Goal: Task Accomplishment & Management: Manage account settings

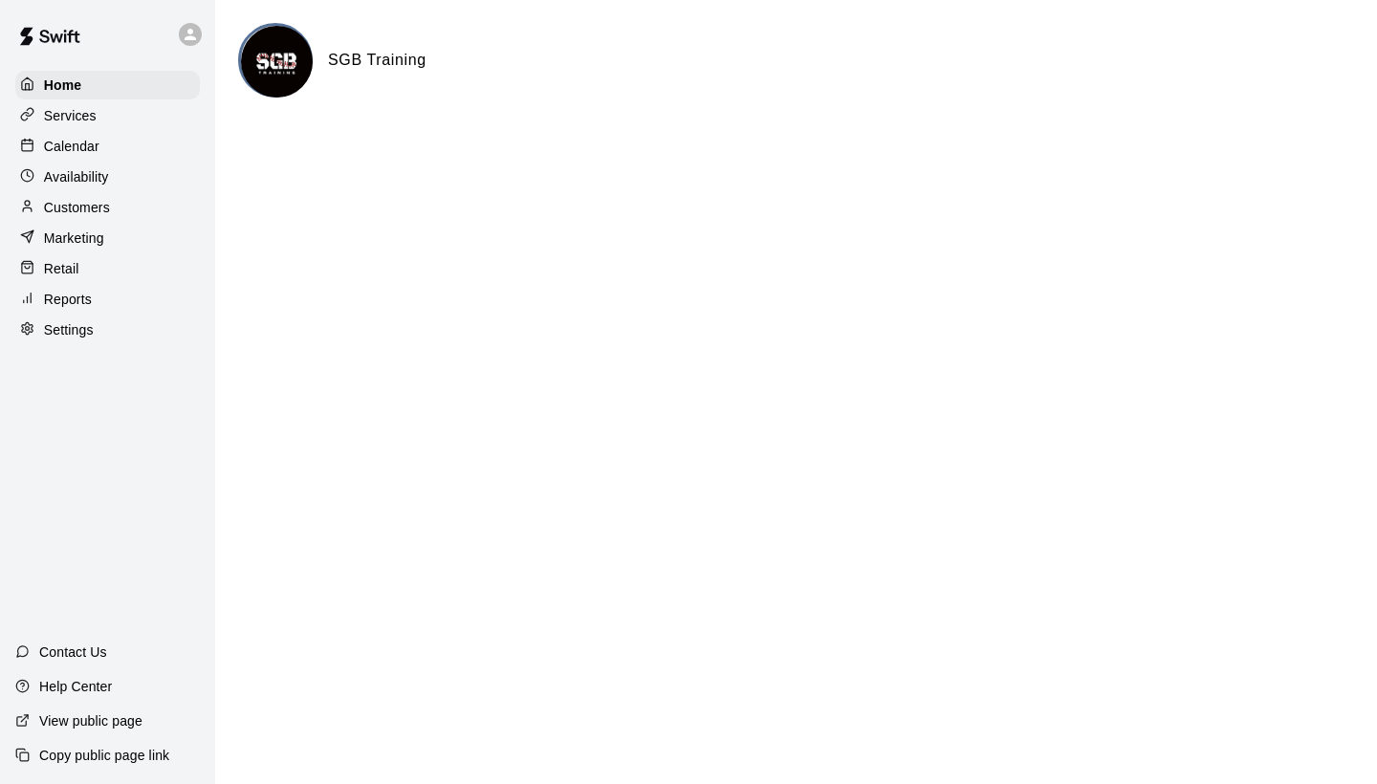
click at [96, 147] on p "Calendar" at bounding box center [71, 146] width 55 height 19
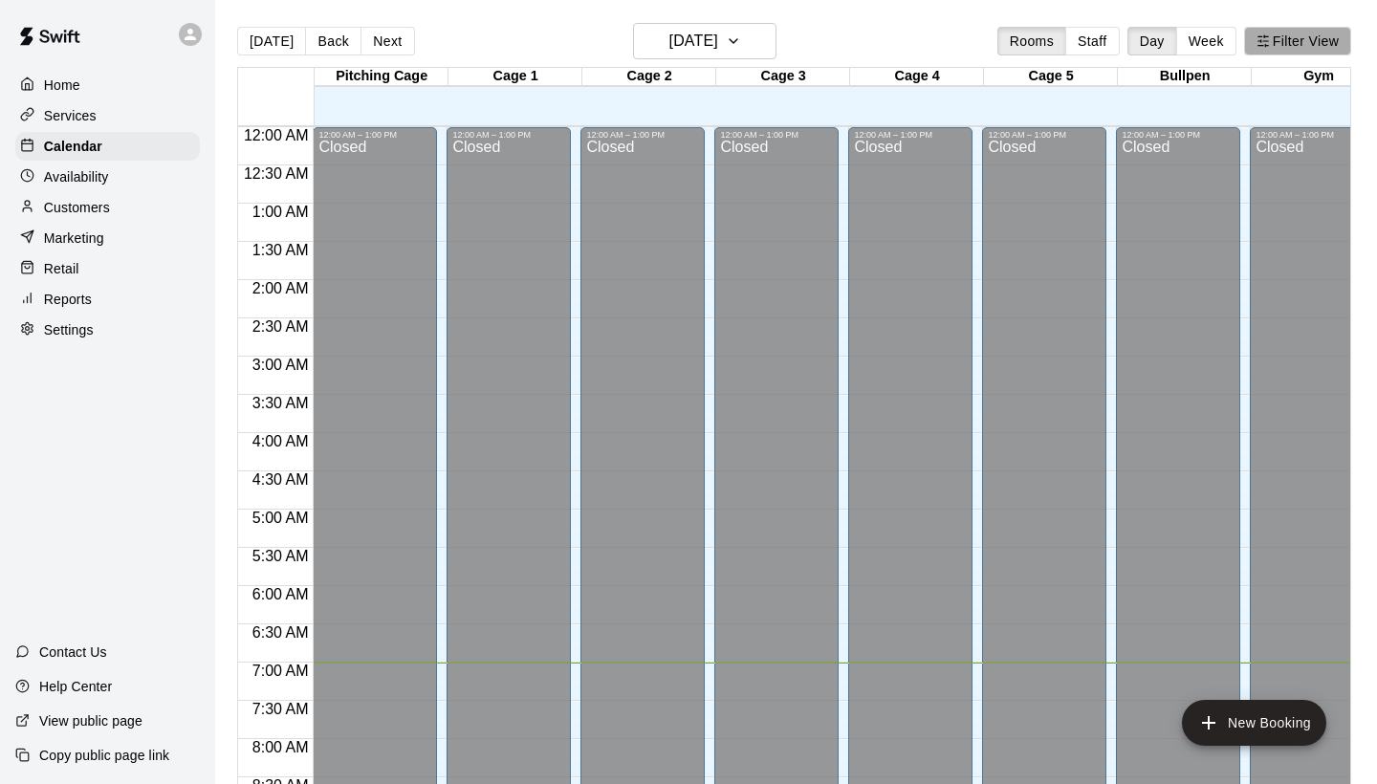
click at [1329, 48] on button "Filter View" at bounding box center [1297, 41] width 107 height 29
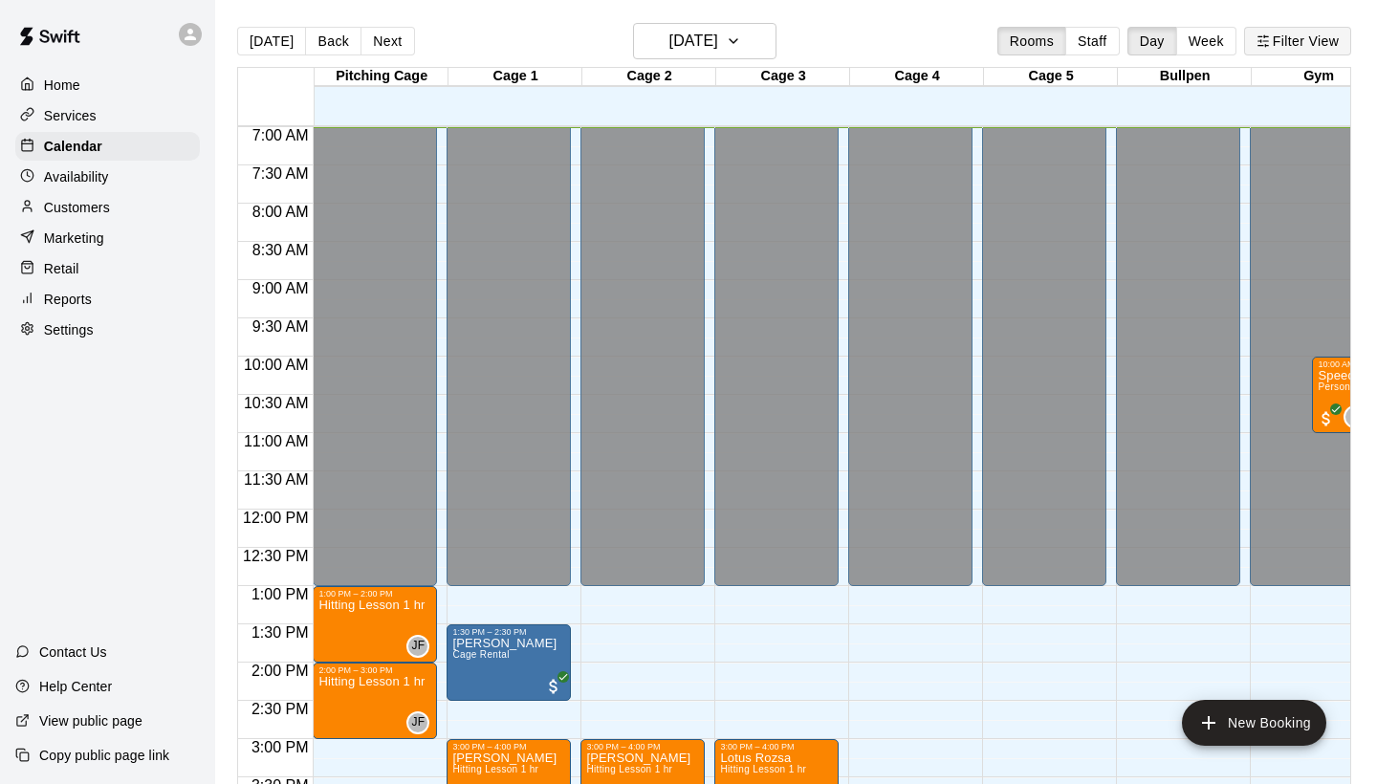
click at [1276, 33] on button "Filter View" at bounding box center [1297, 41] width 107 height 29
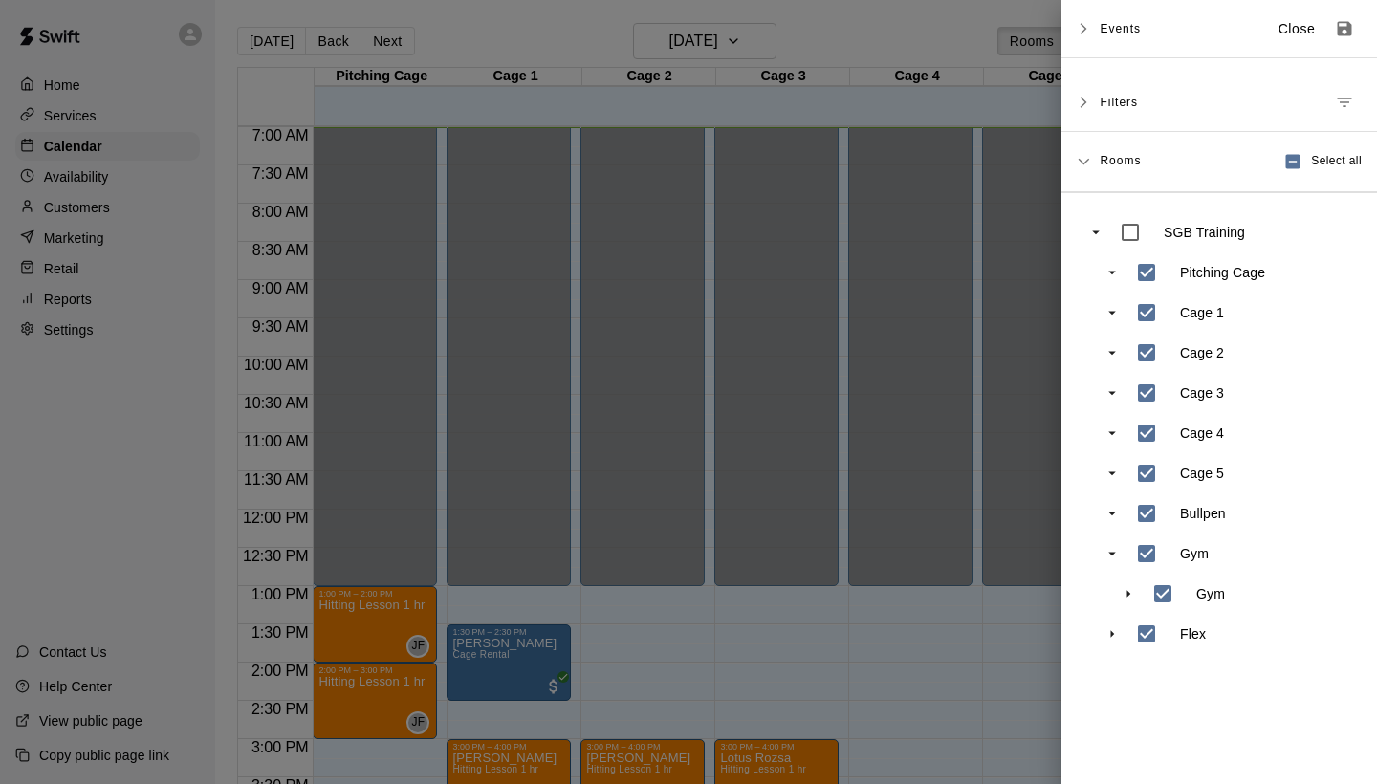
click at [1343, 110] on icon "Manage filters" at bounding box center [1344, 102] width 19 height 19
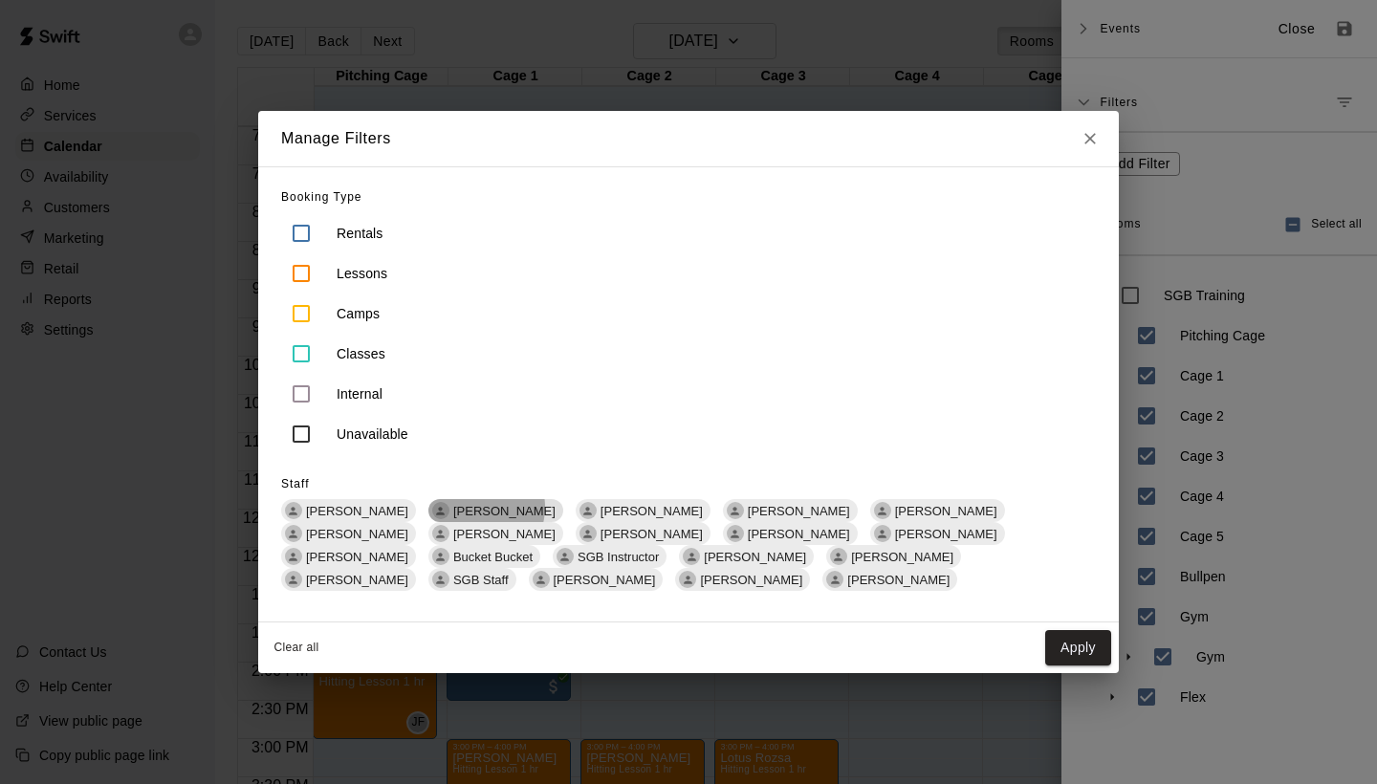
click at [477, 506] on span "[PERSON_NAME]" at bounding box center [505, 511] width 118 height 14
click at [1076, 645] on button "Apply" at bounding box center [1078, 647] width 66 height 35
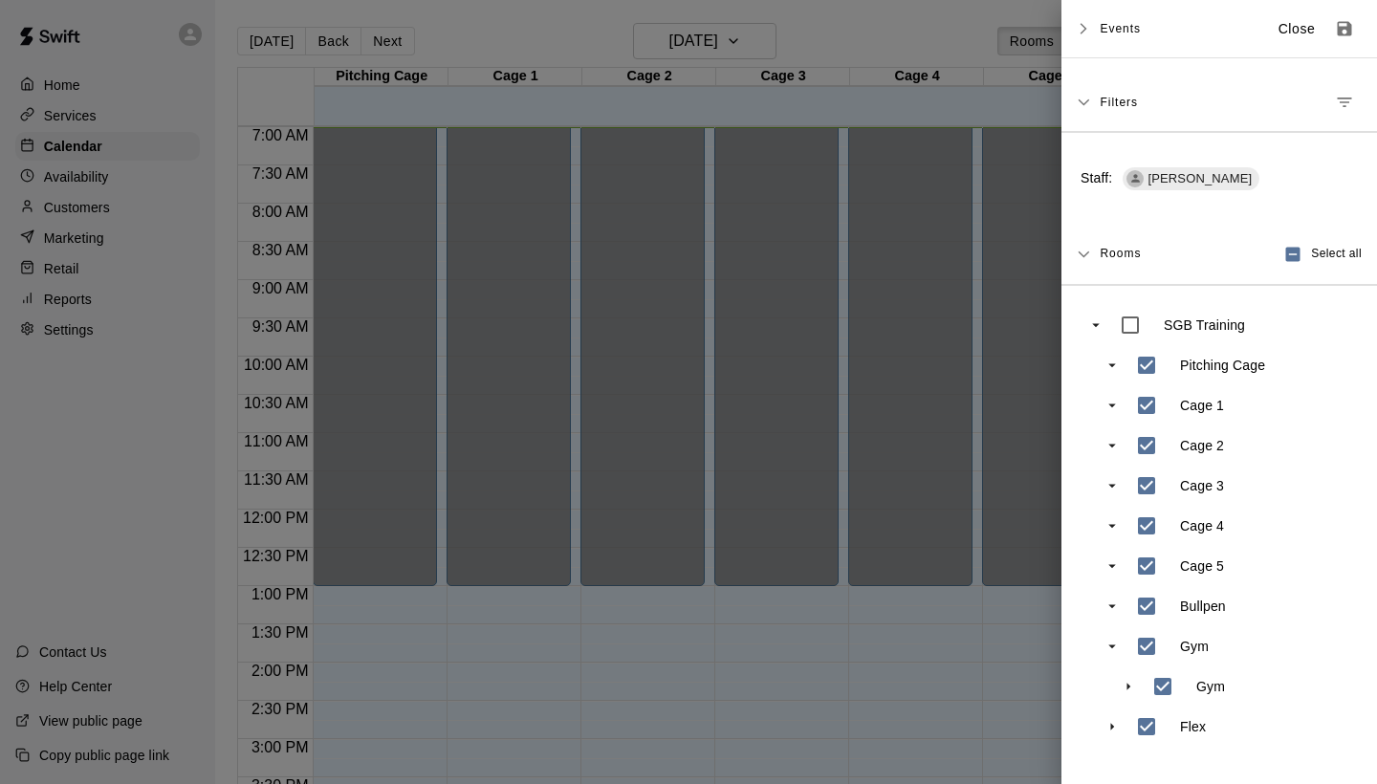
click at [852, 607] on div at bounding box center [688, 392] width 1377 height 784
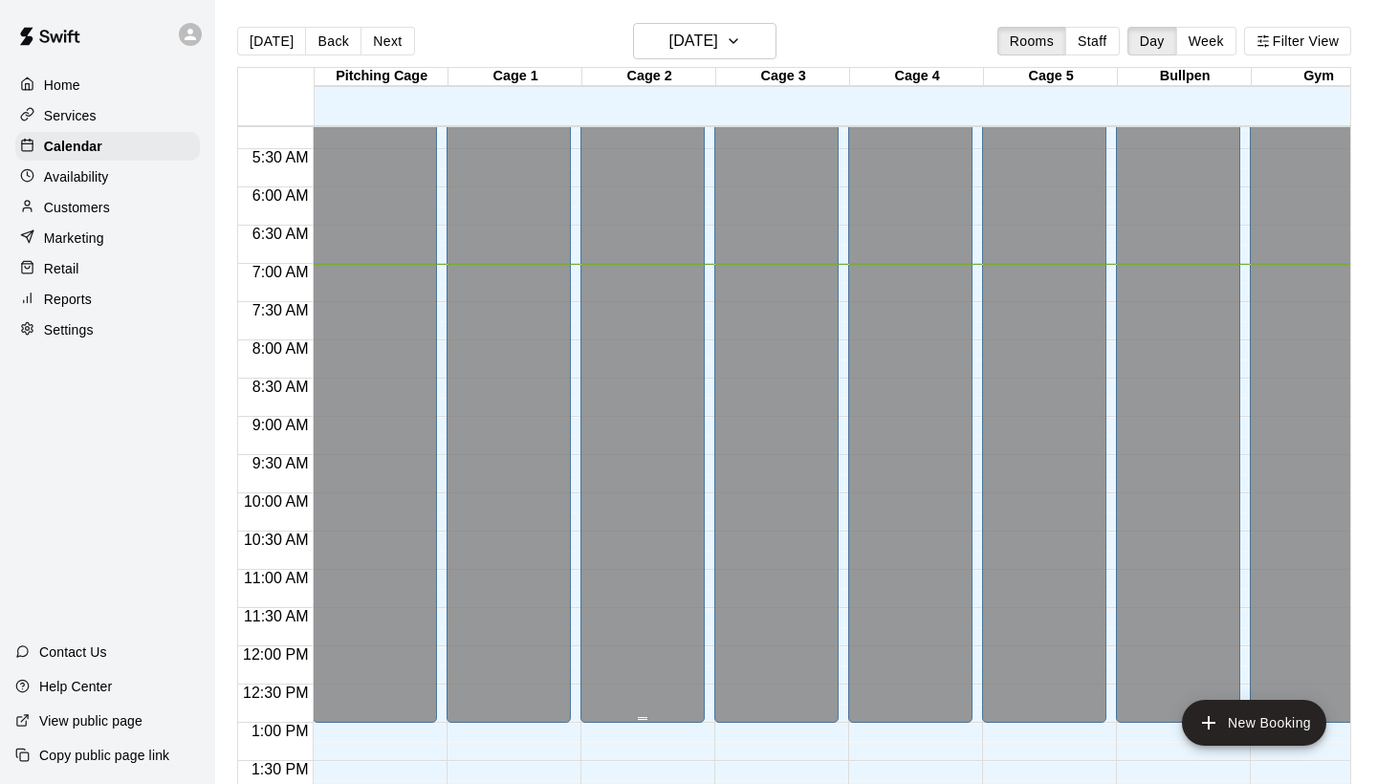
scroll to position [388, 0]
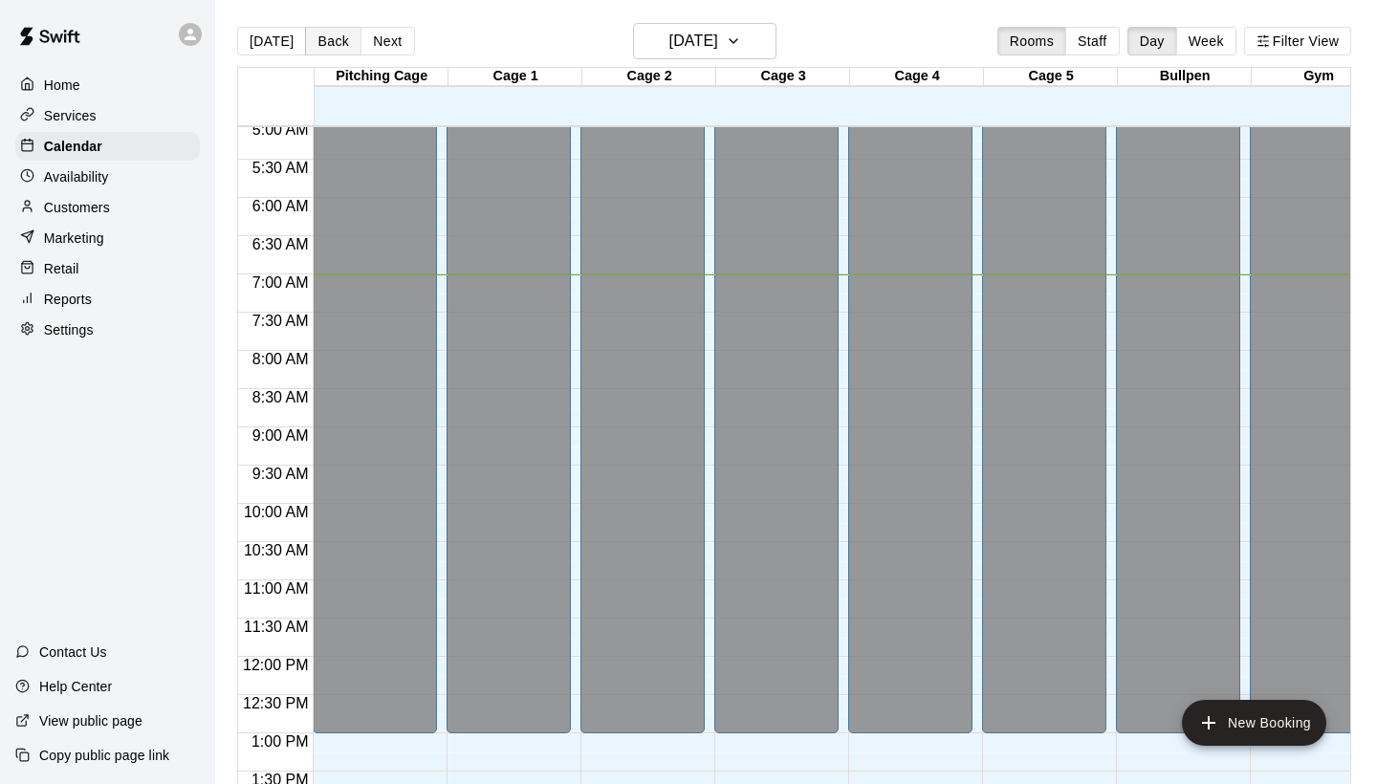
click at [319, 42] on button "Back" at bounding box center [333, 41] width 56 height 29
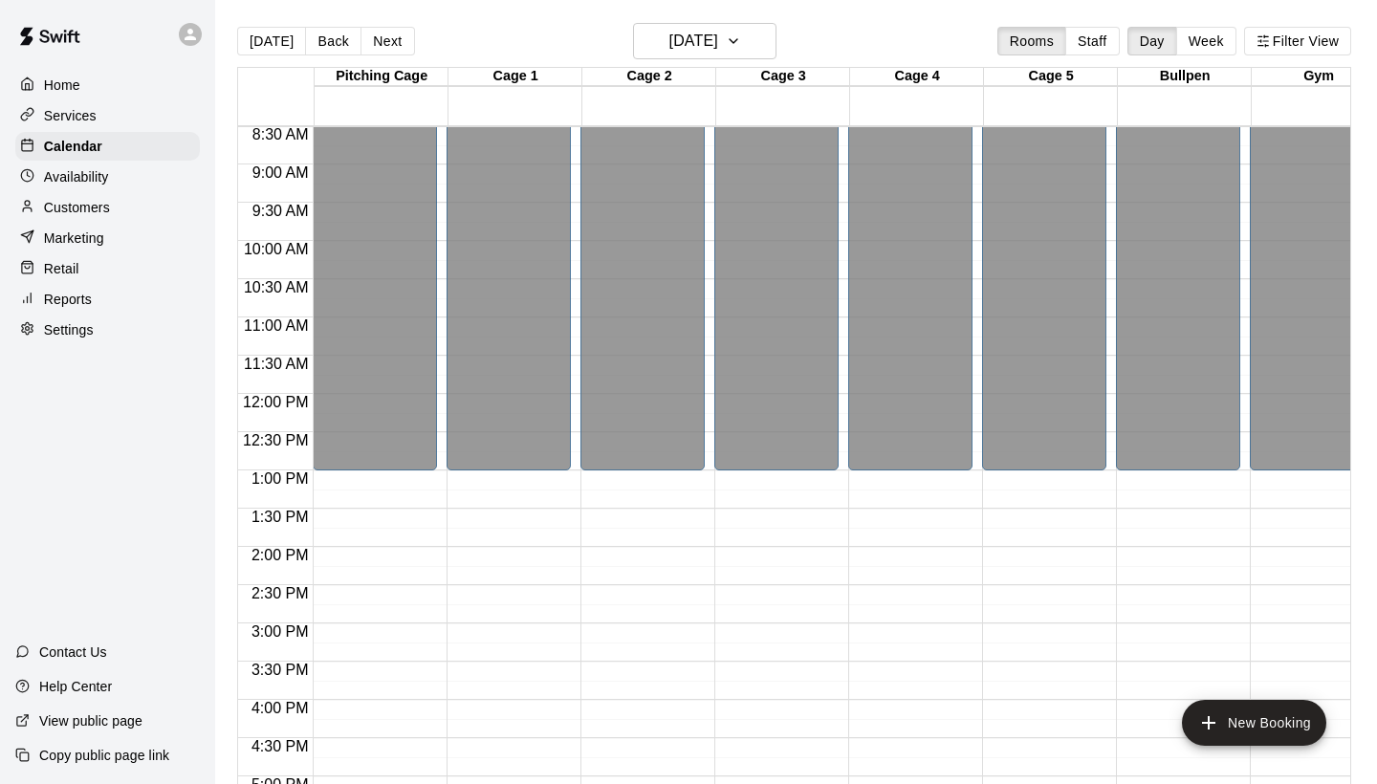
scroll to position [563, 0]
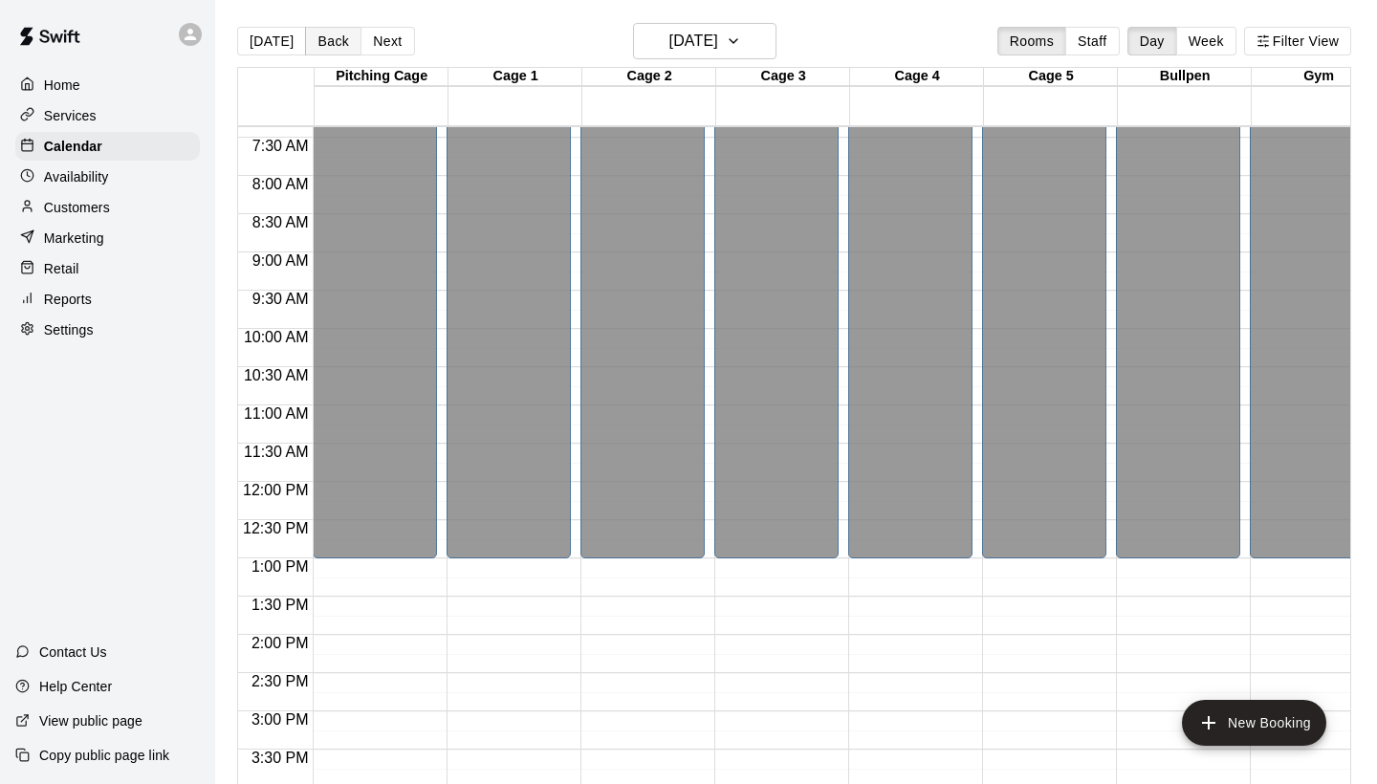
click at [333, 40] on button "Back" at bounding box center [333, 41] width 56 height 29
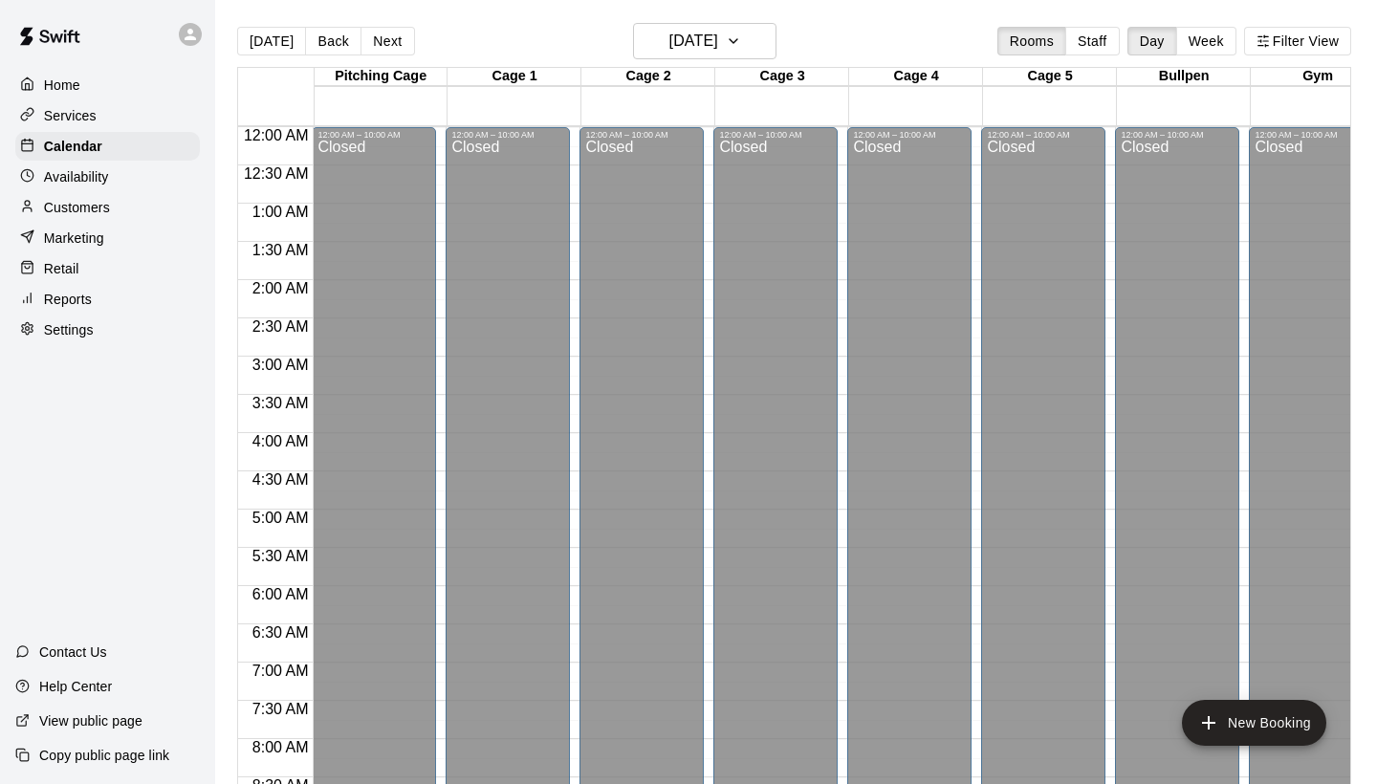
scroll to position [0, 1]
click at [1216, 52] on button "Week" at bounding box center [1206, 41] width 60 height 29
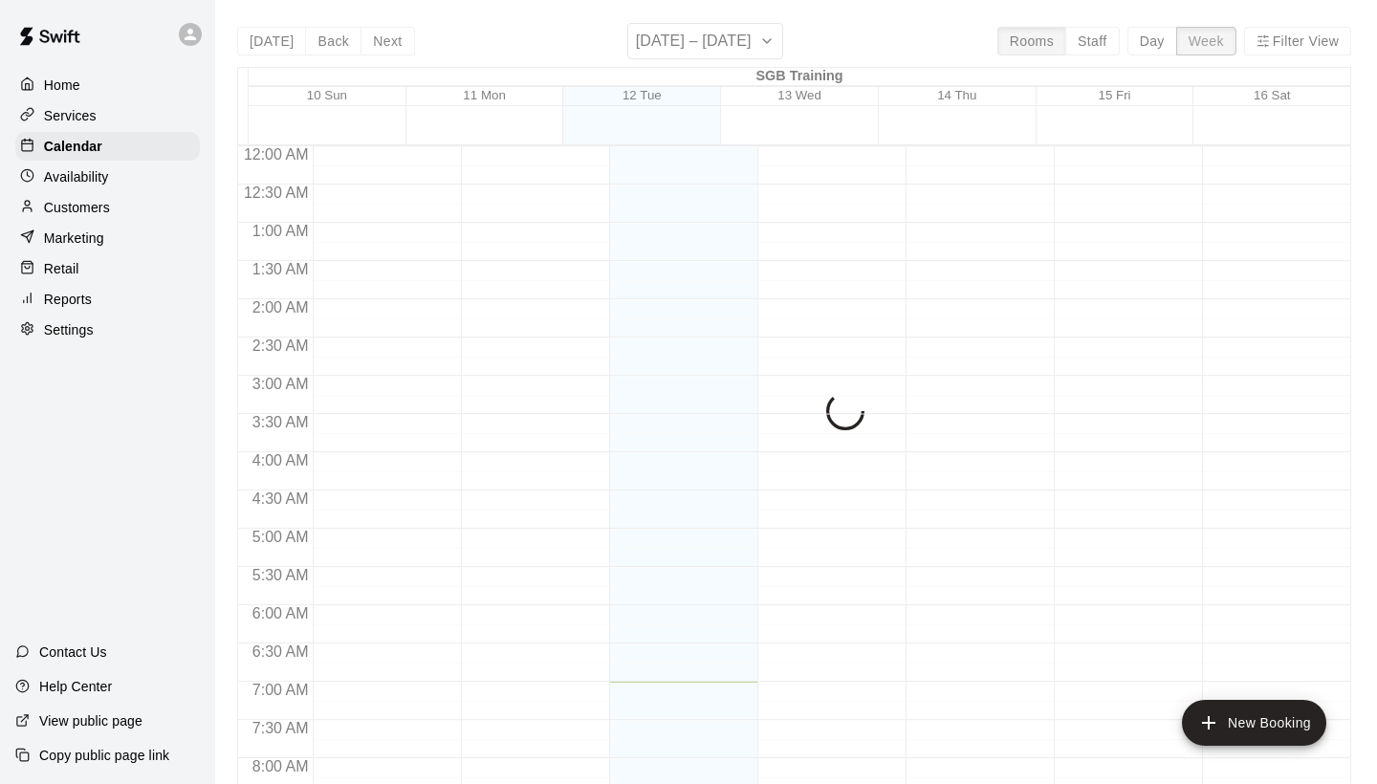
scroll to position [535, 0]
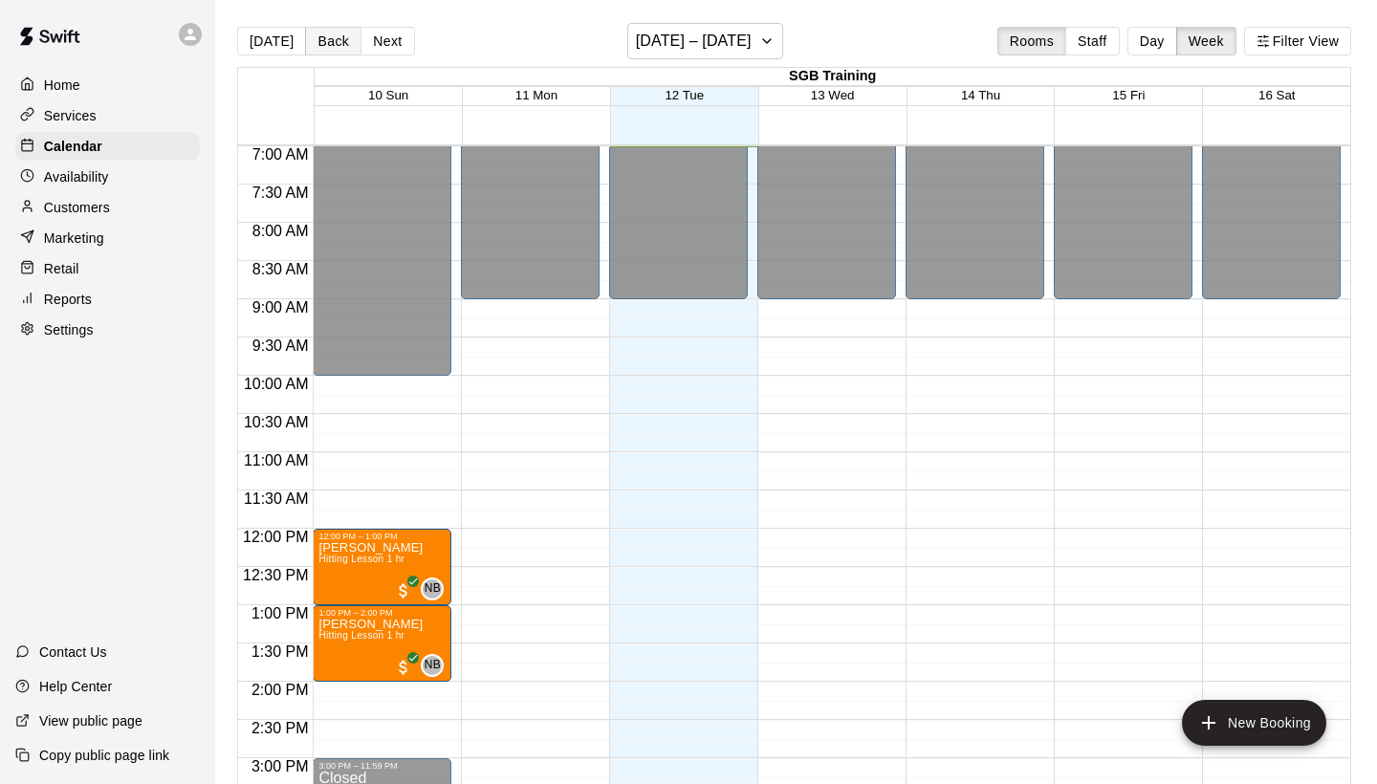
click at [338, 44] on button "Back" at bounding box center [333, 41] width 56 height 29
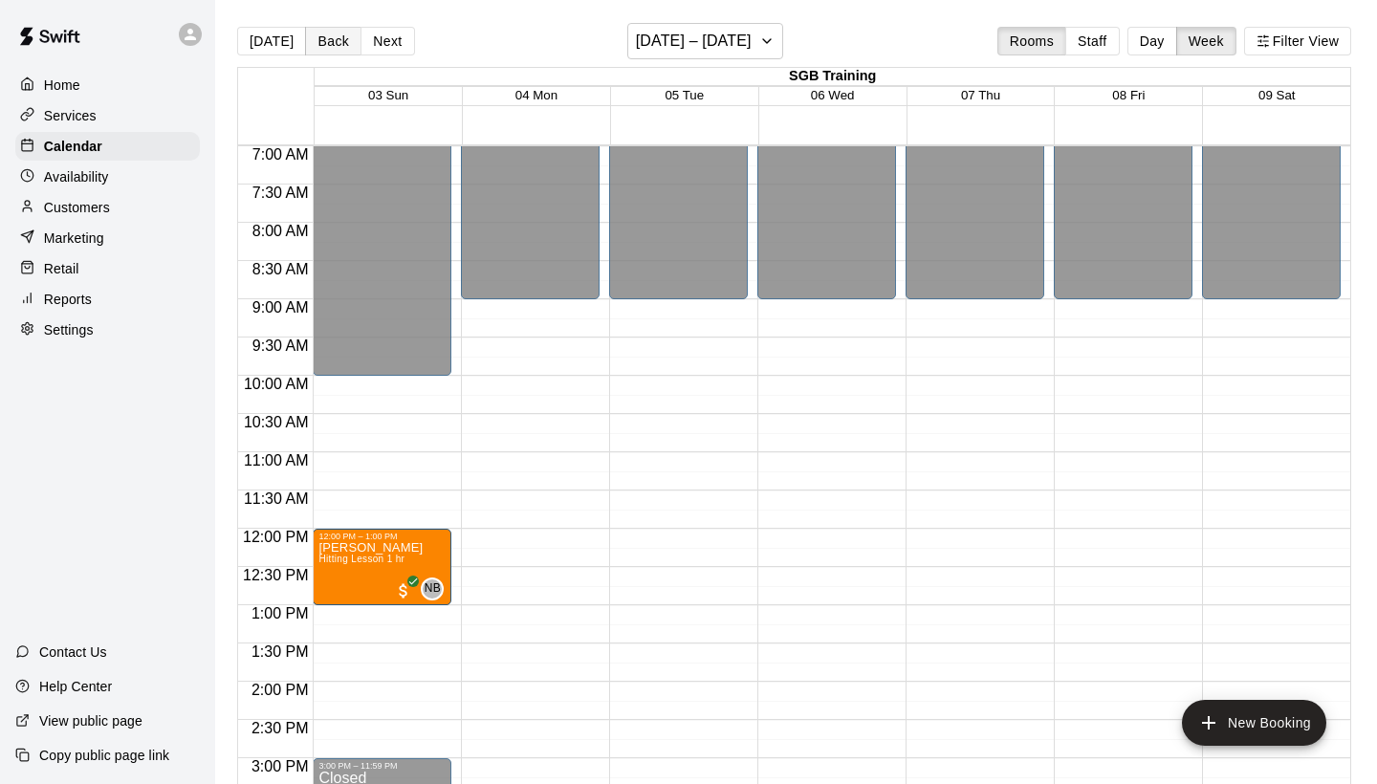
click at [326, 40] on button "Back" at bounding box center [333, 41] width 56 height 29
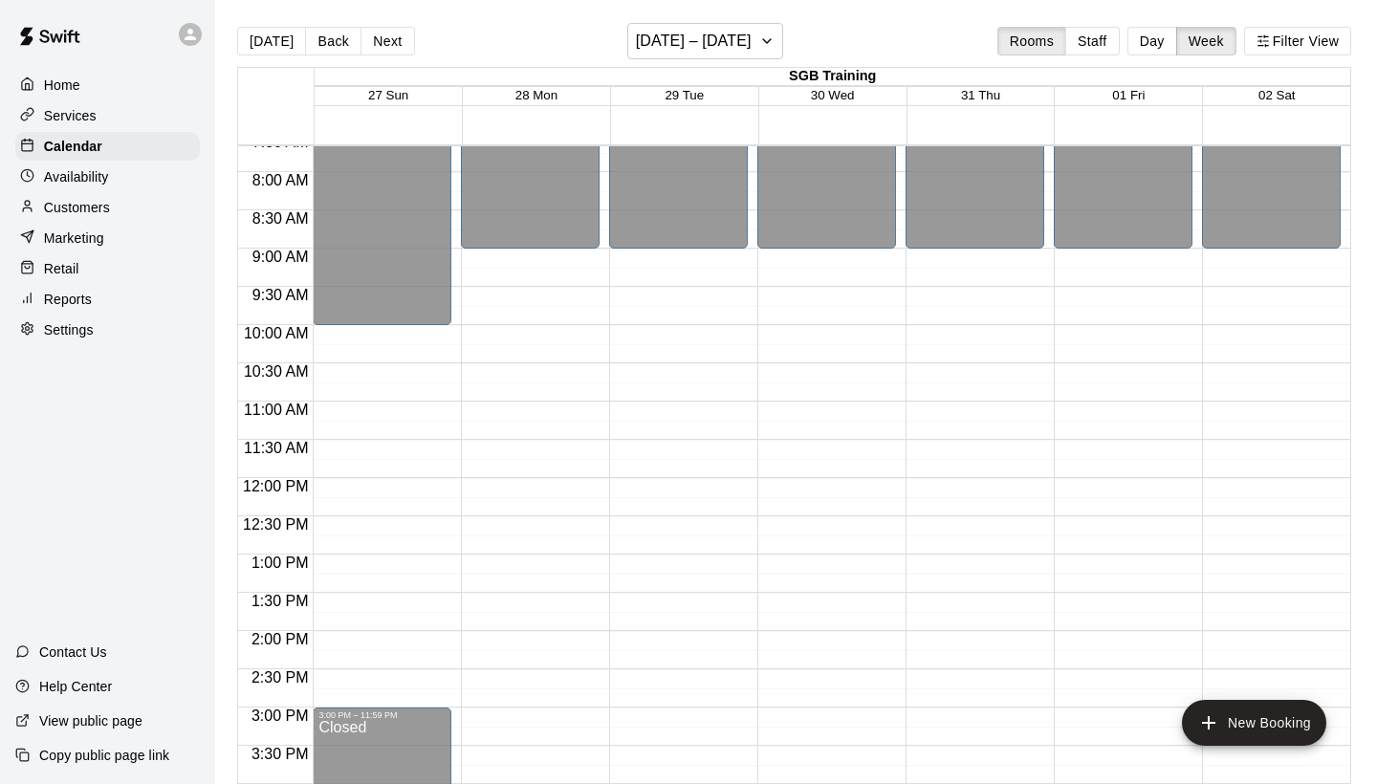
scroll to position [567, 0]
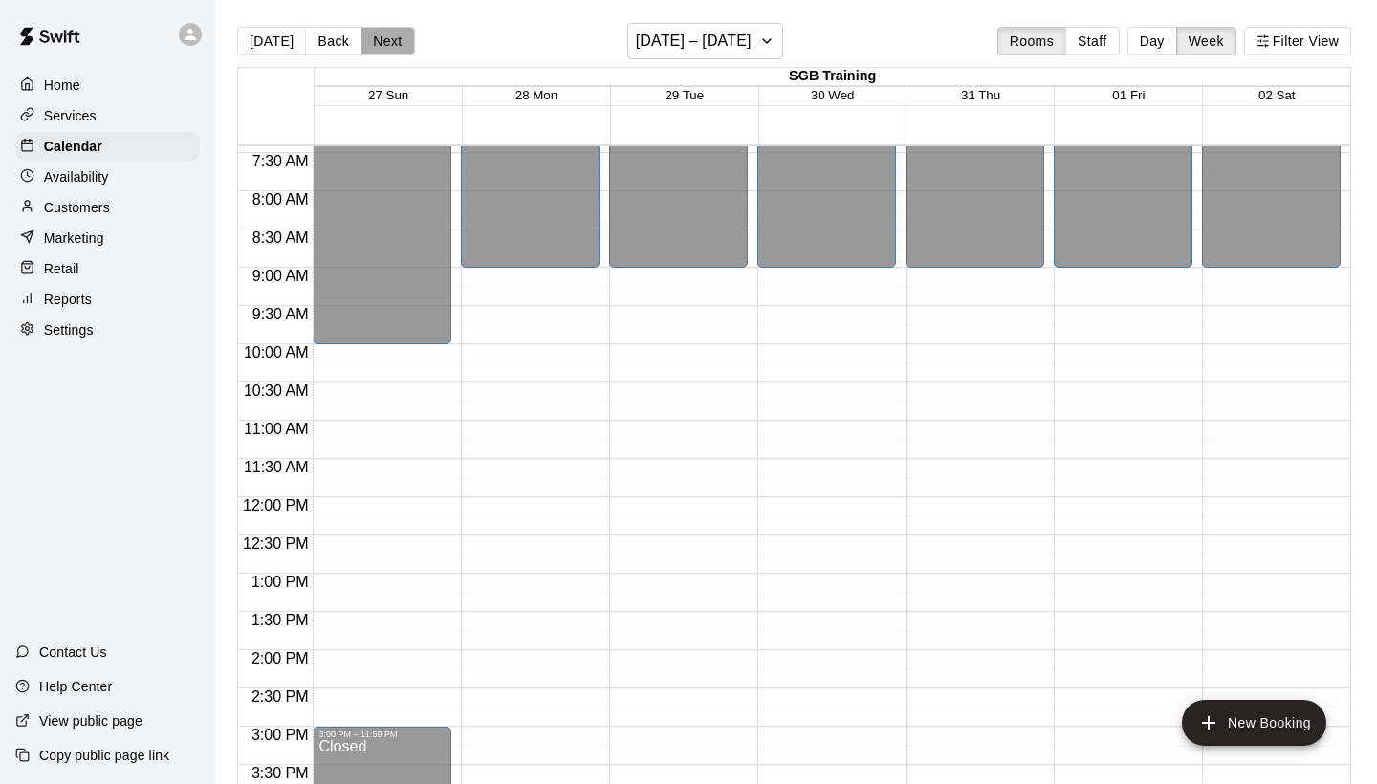
click at [386, 36] on button "Next" at bounding box center [387, 41] width 54 height 29
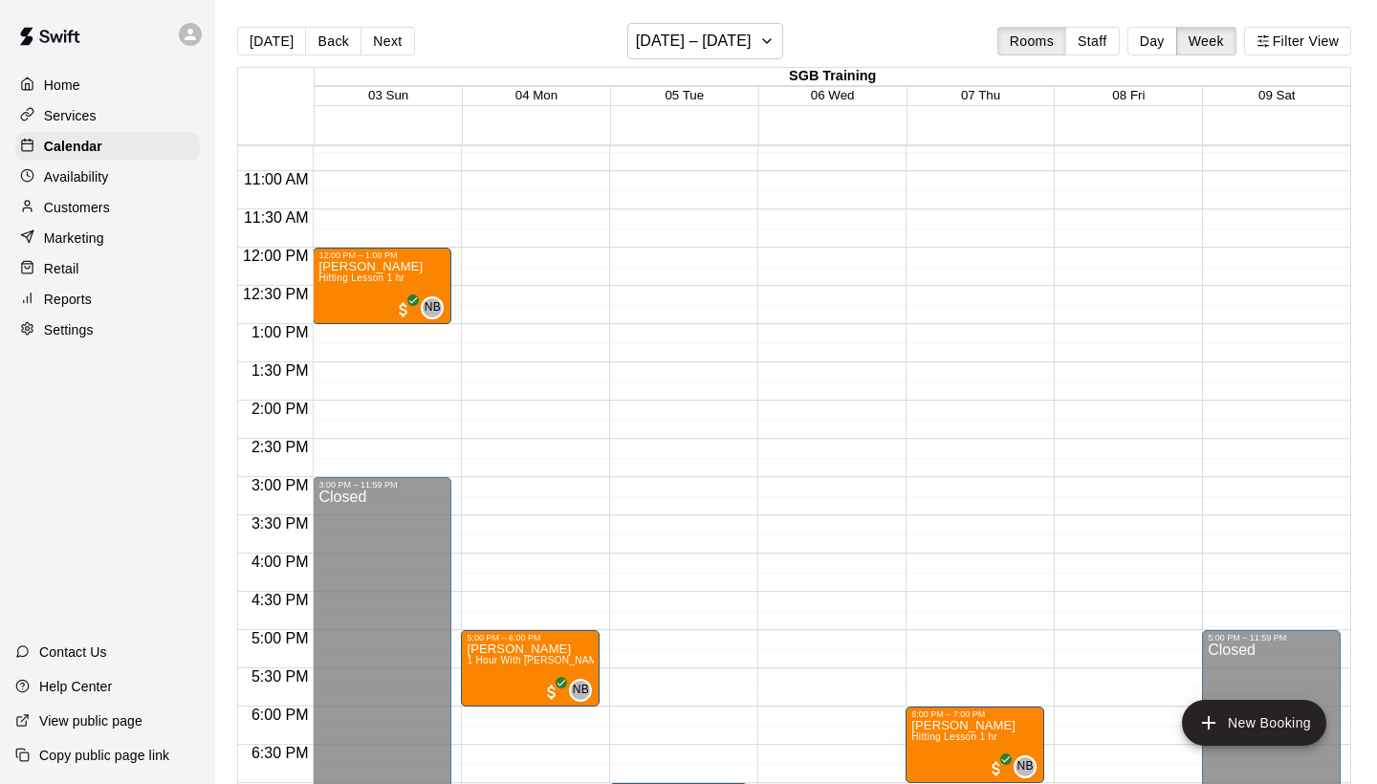
scroll to position [814, 0]
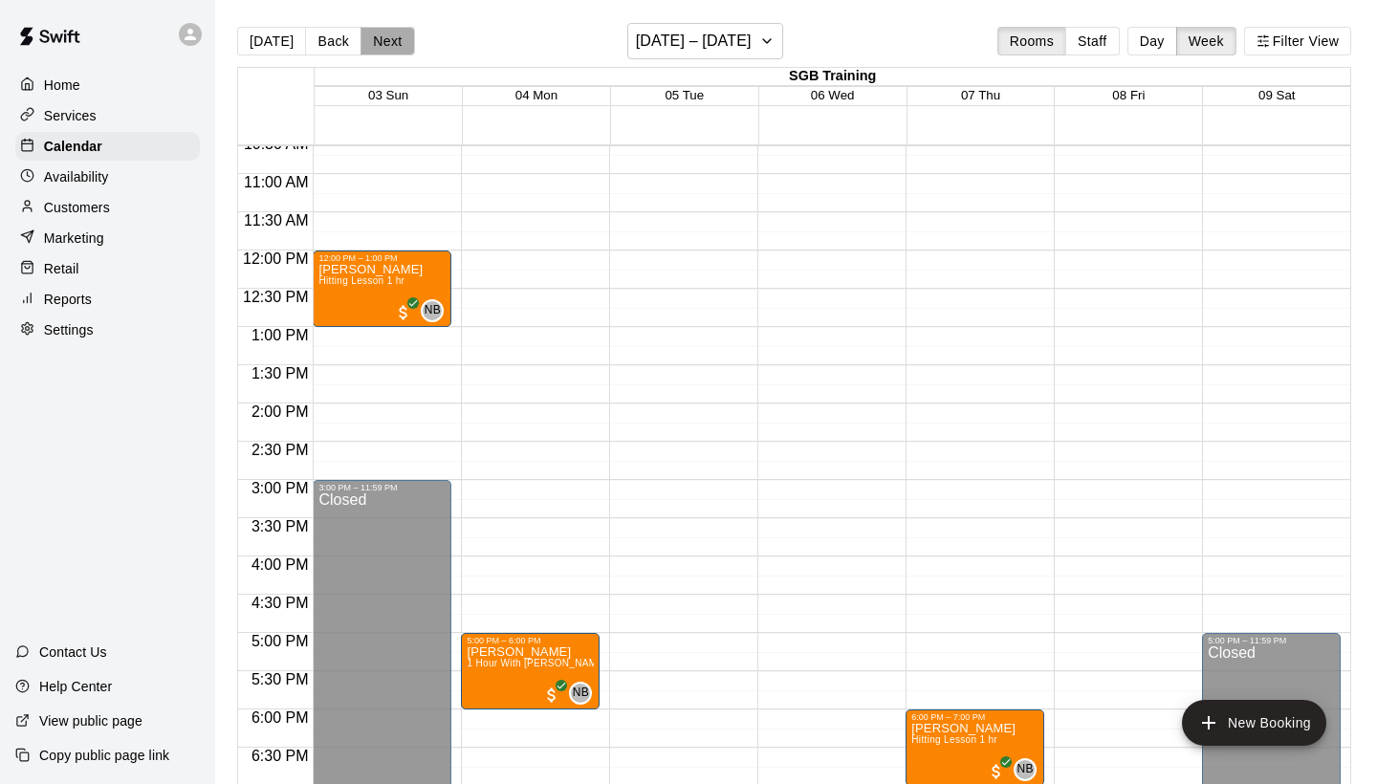
click at [368, 43] on button "Next" at bounding box center [387, 41] width 54 height 29
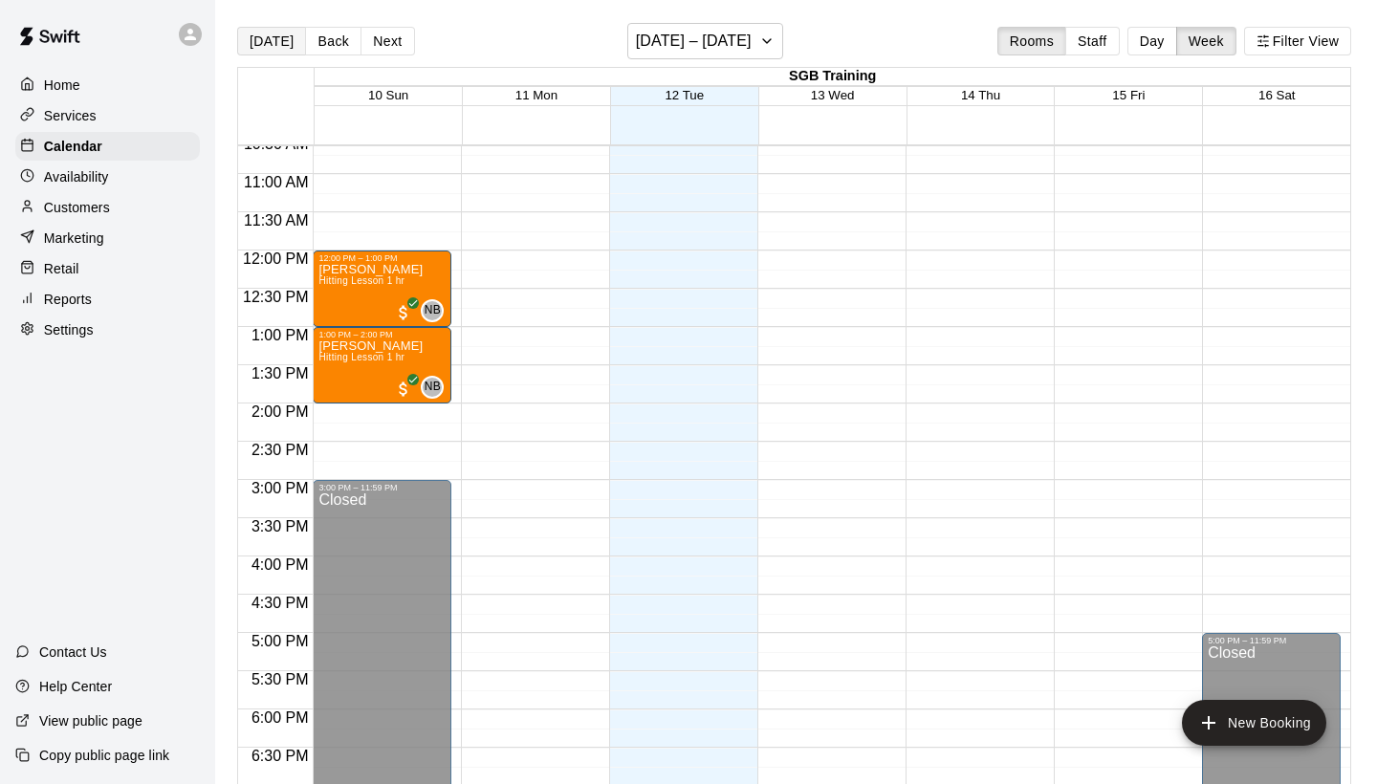
click at [273, 38] on button "[DATE]" at bounding box center [271, 41] width 69 height 29
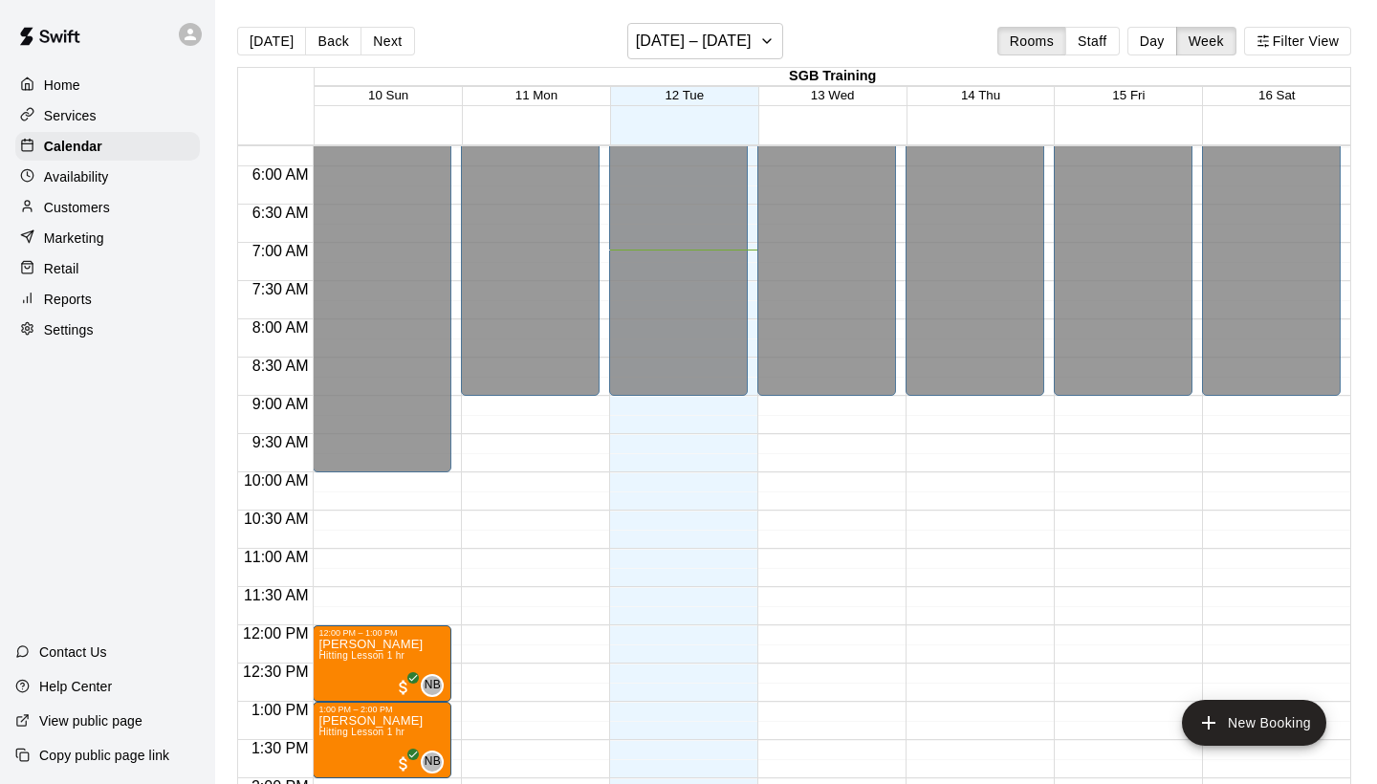
scroll to position [465, 0]
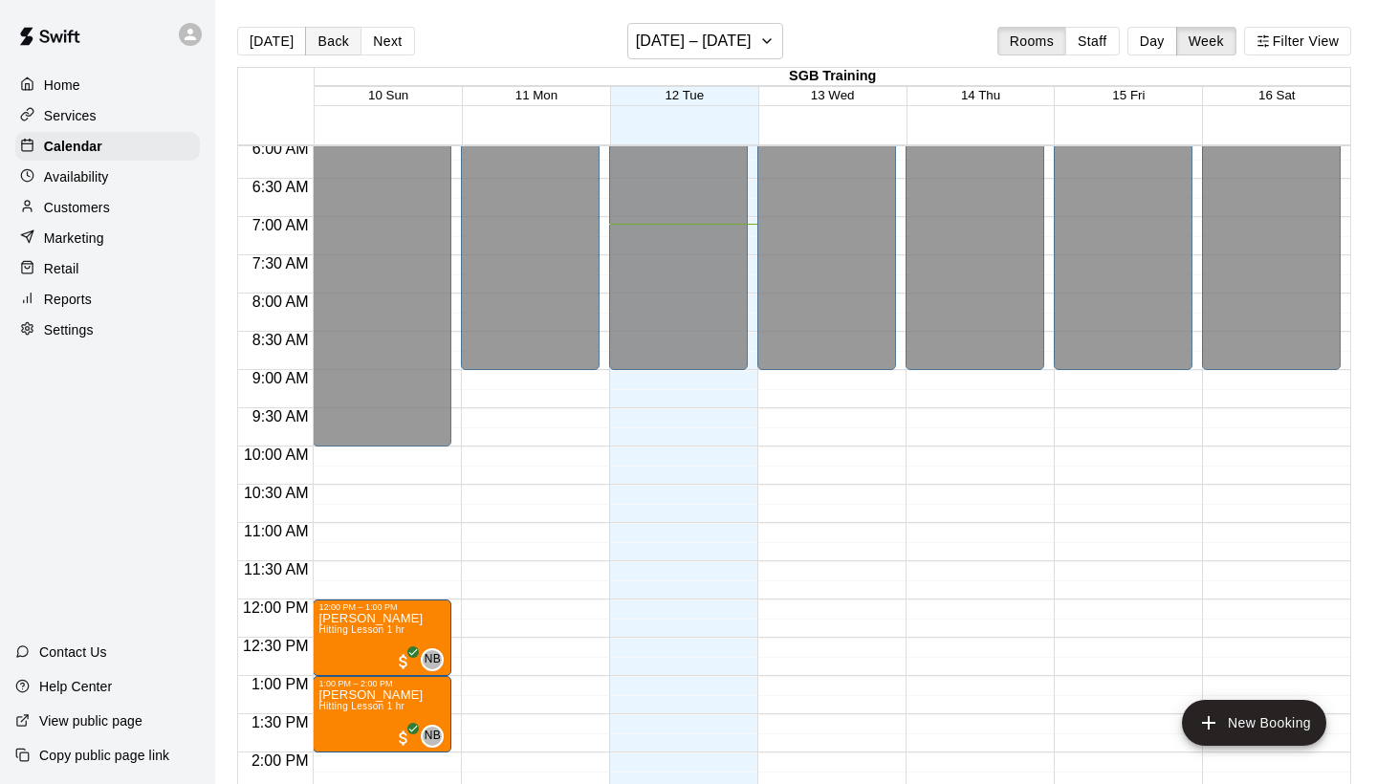
click at [336, 36] on button "Back" at bounding box center [333, 41] width 56 height 29
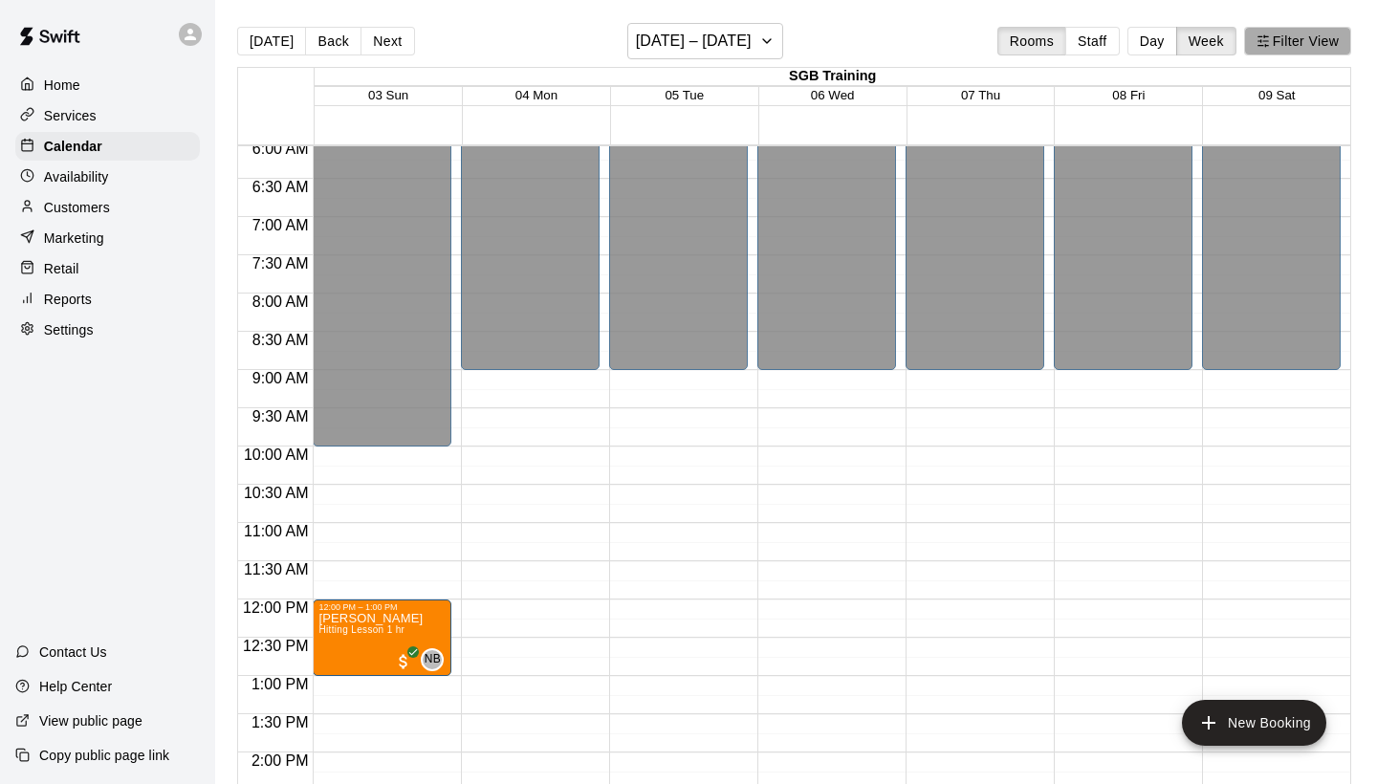
click at [1321, 50] on button "Filter View" at bounding box center [1297, 41] width 107 height 29
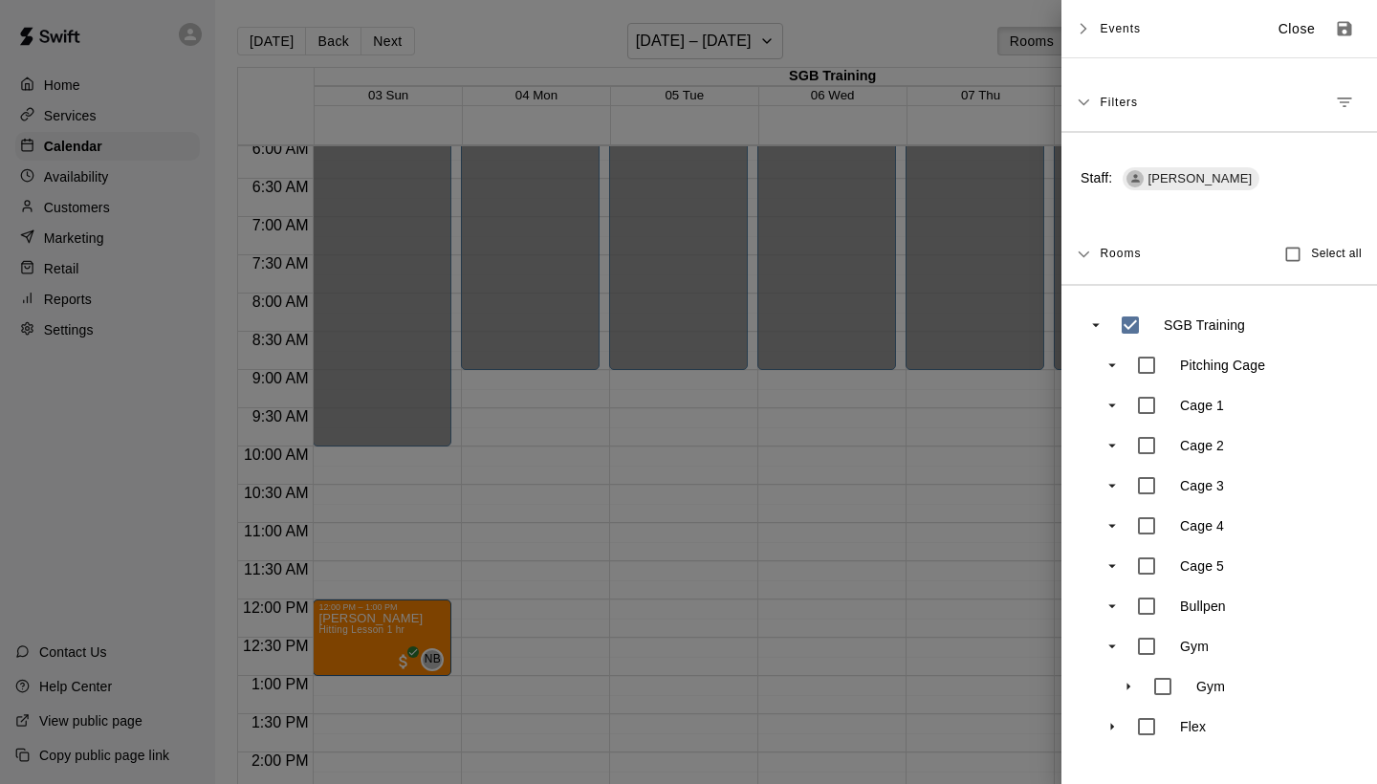
click at [1361, 95] on div "Filters" at bounding box center [1231, 102] width 262 height 34
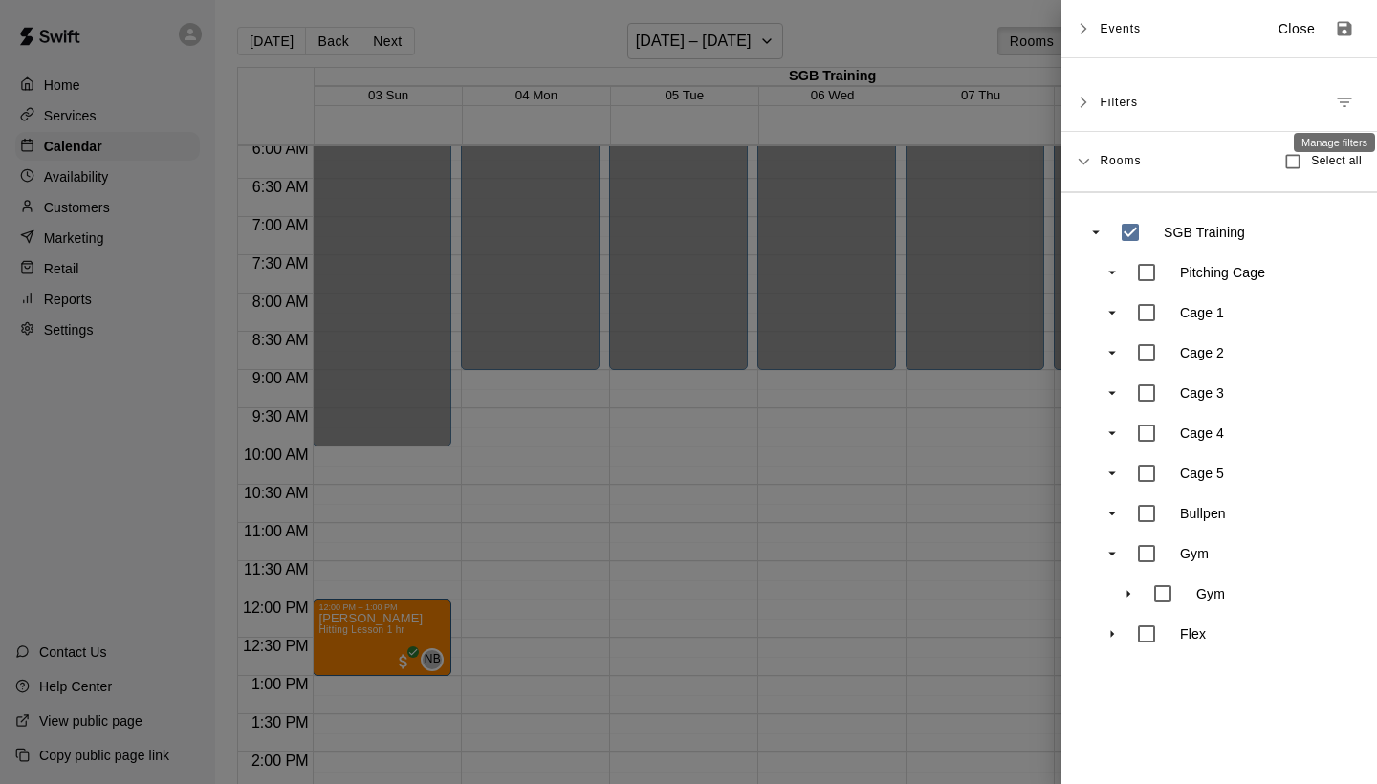
click at [1354, 96] on button "Manage filters" at bounding box center [1344, 102] width 34 height 34
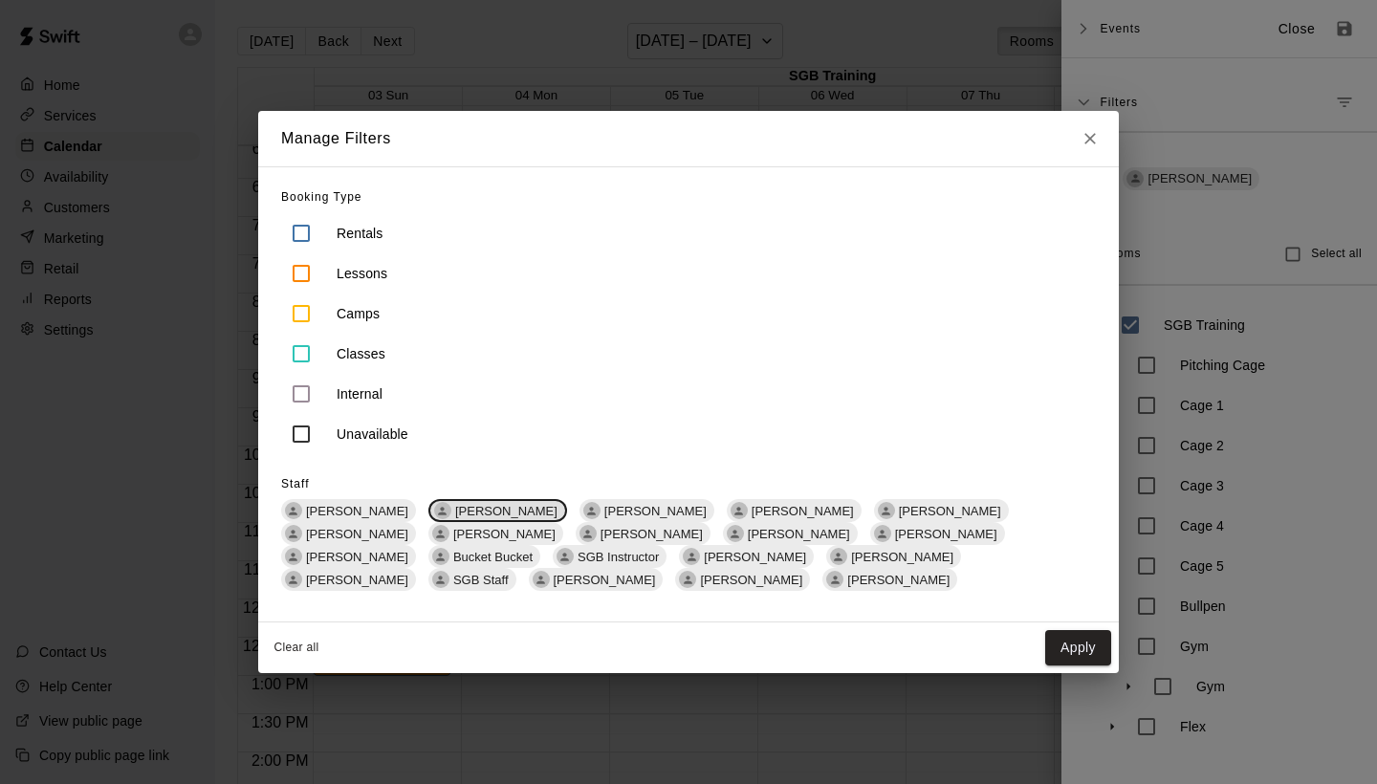
click at [460, 510] on span "[PERSON_NAME]" at bounding box center [507, 511] width 118 height 14
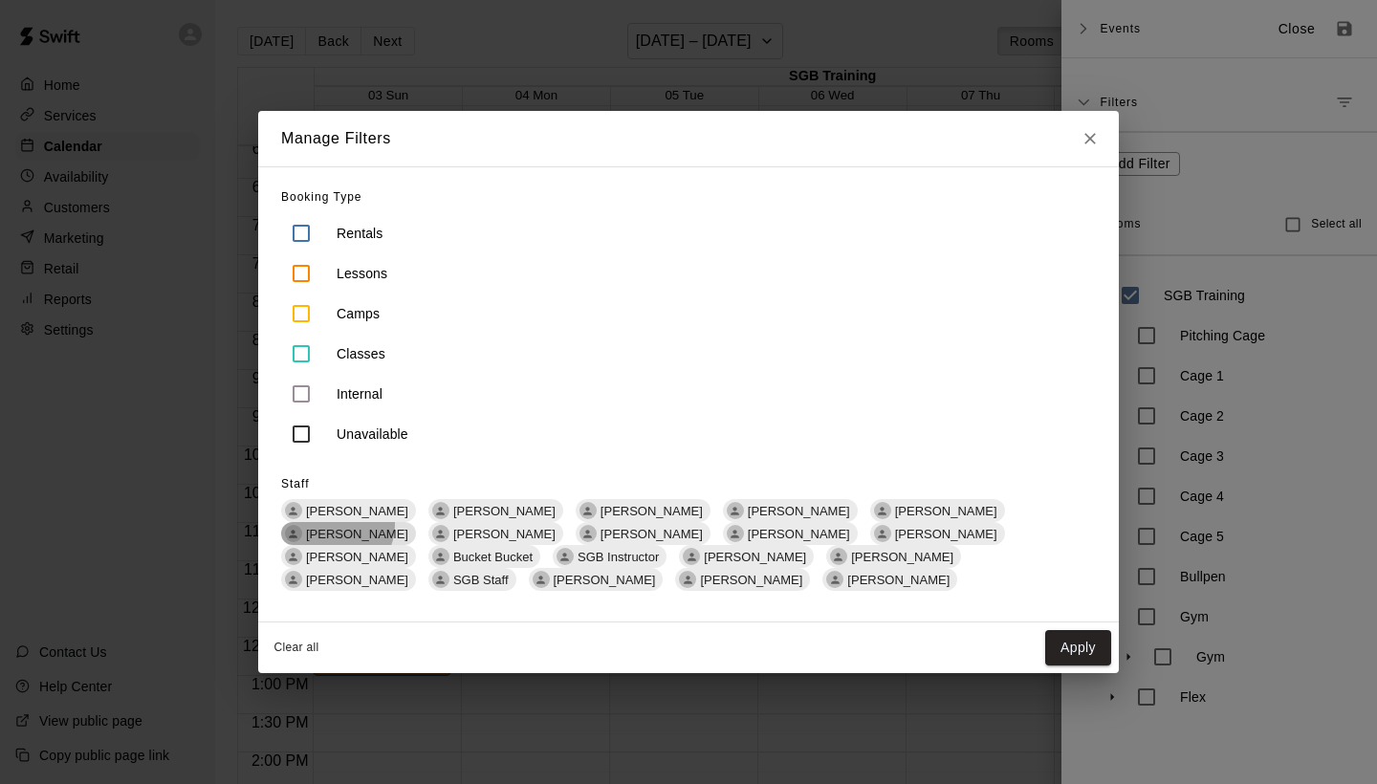
click at [416, 522] on div "[PERSON_NAME]" at bounding box center [348, 533] width 135 height 23
click at [1089, 640] on button "Apply" at bounding box center [1078, 647] width 66 height 35
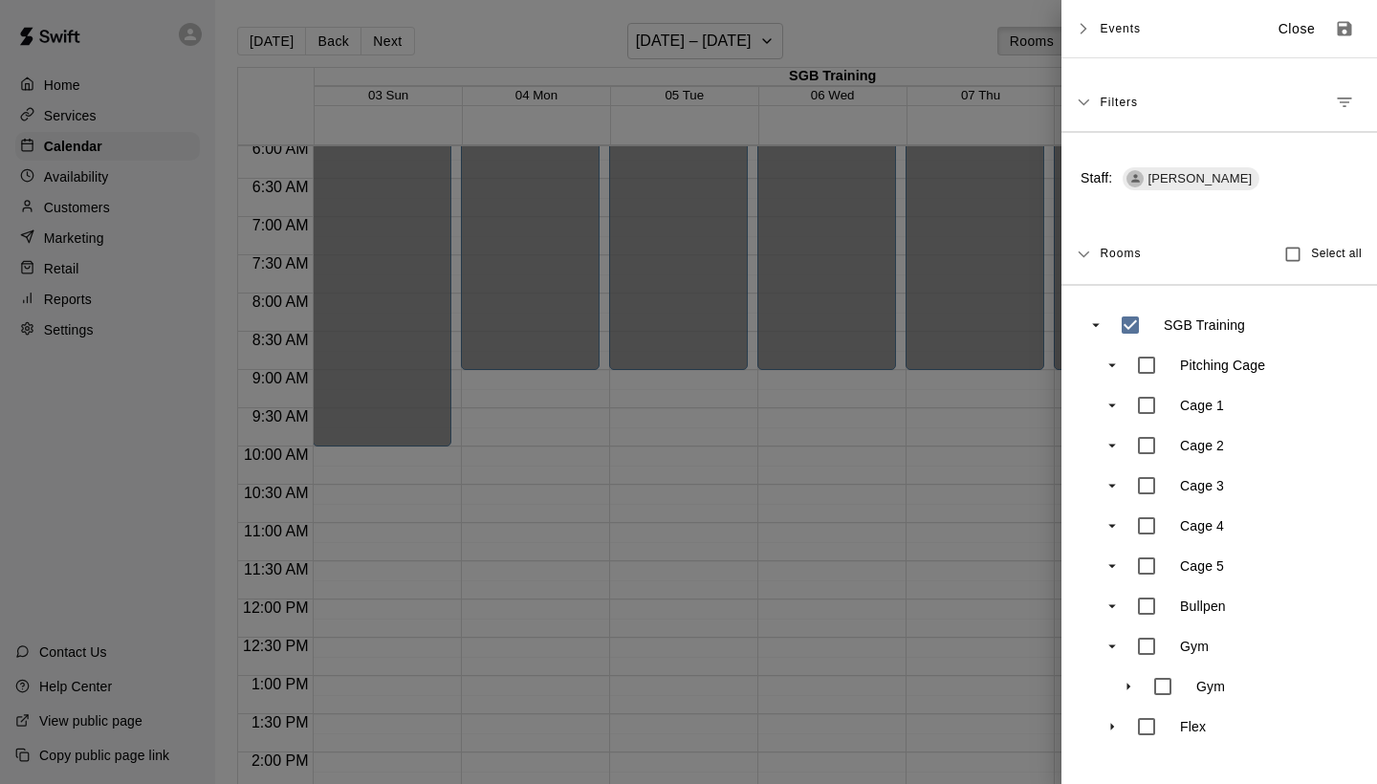
click at [972, 547] on div at bounding box center [688, 392] width 1377 height 784
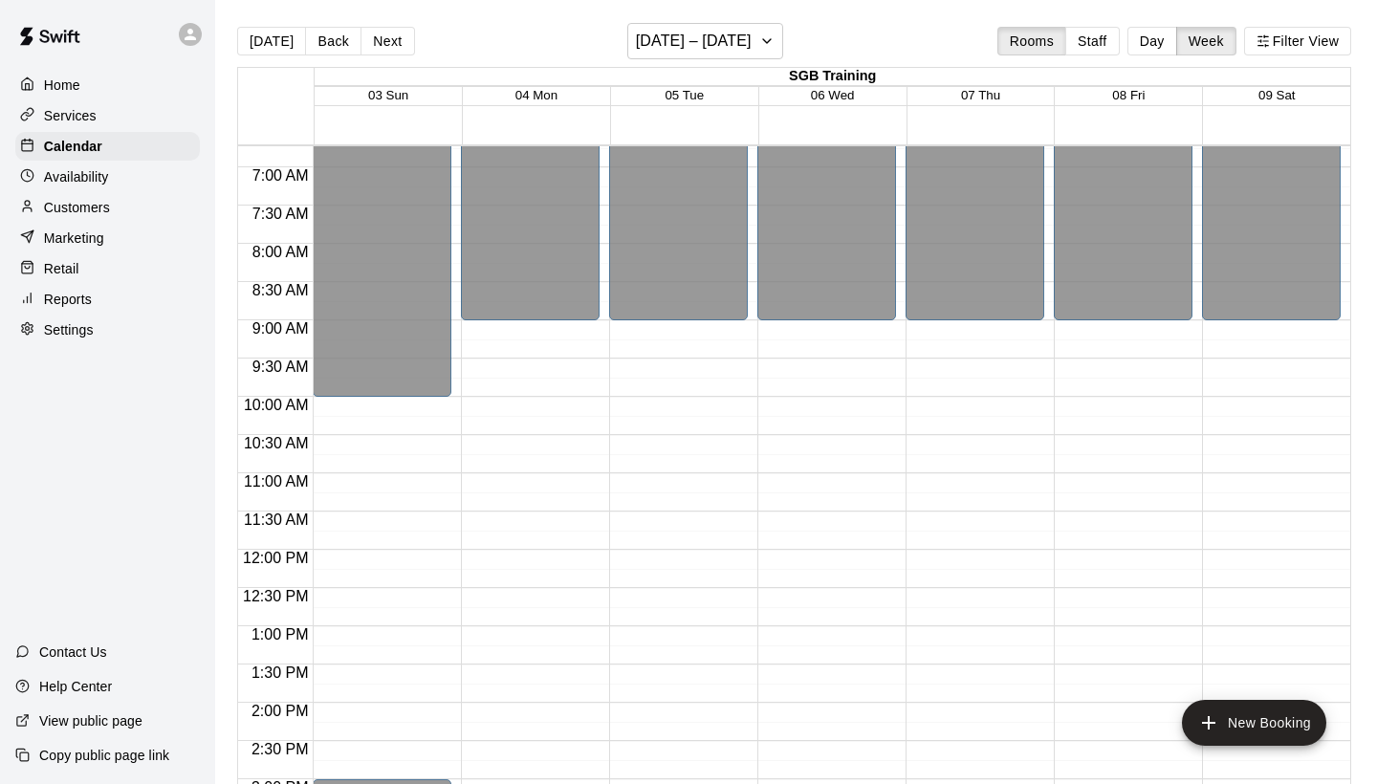
scroll to position [496, 0]
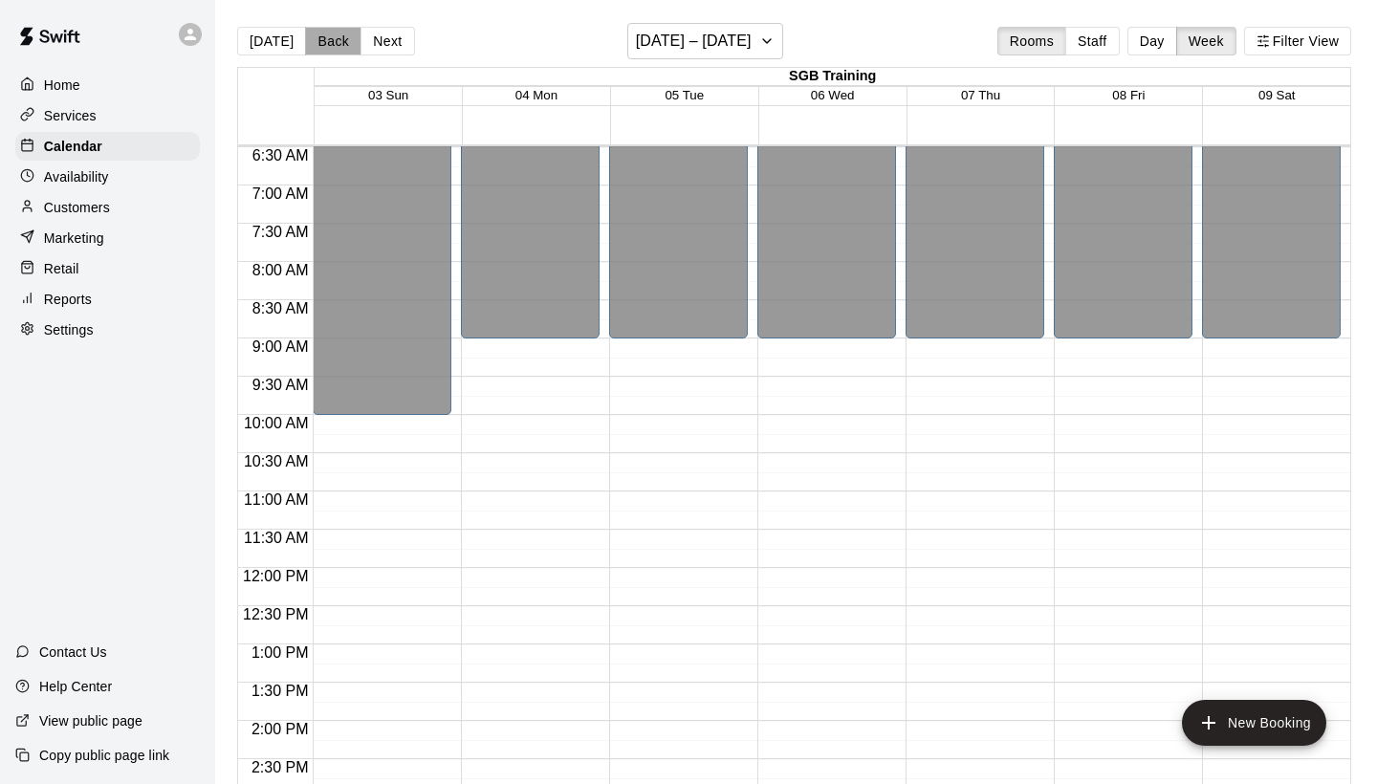
click at [339, 43] on button "Back" at bounding box center [333, 41] width 56 height 29
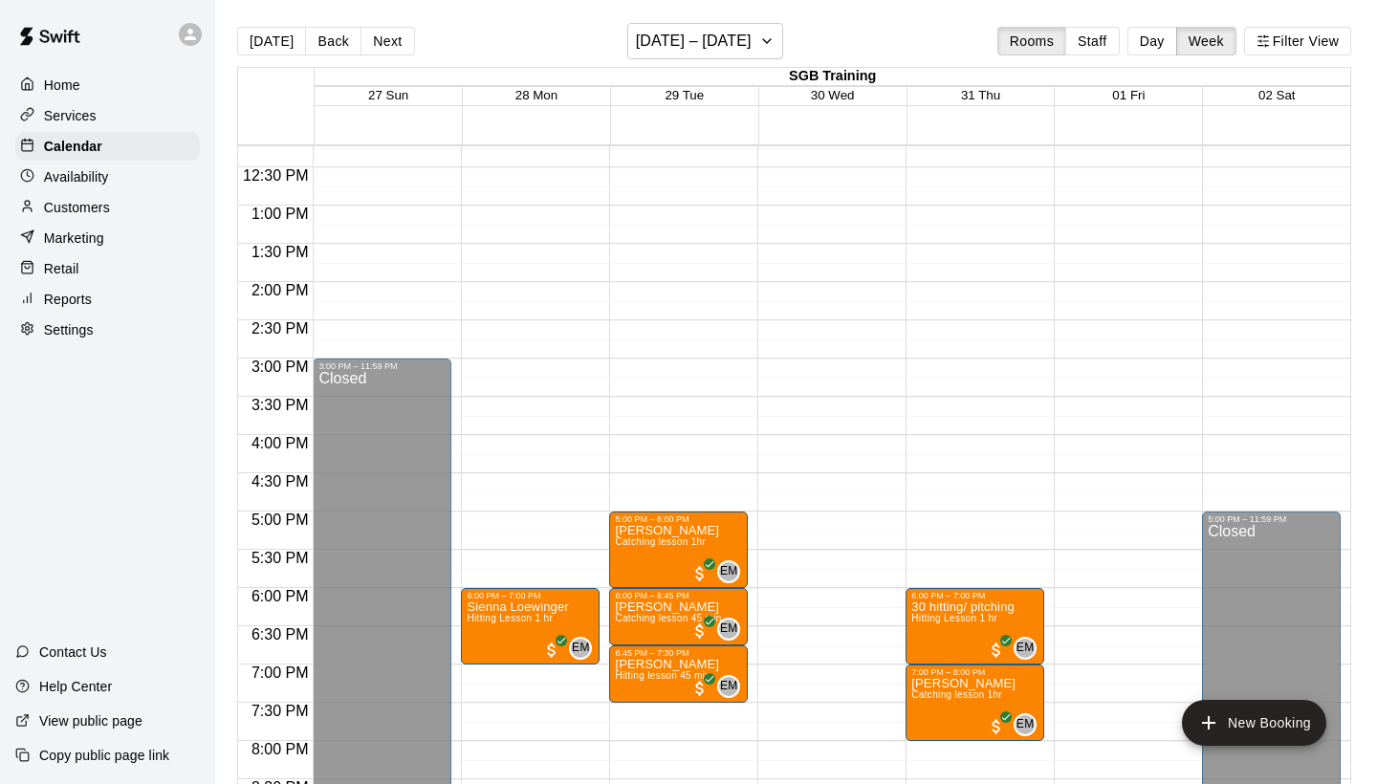
scroll to position [975, 0]
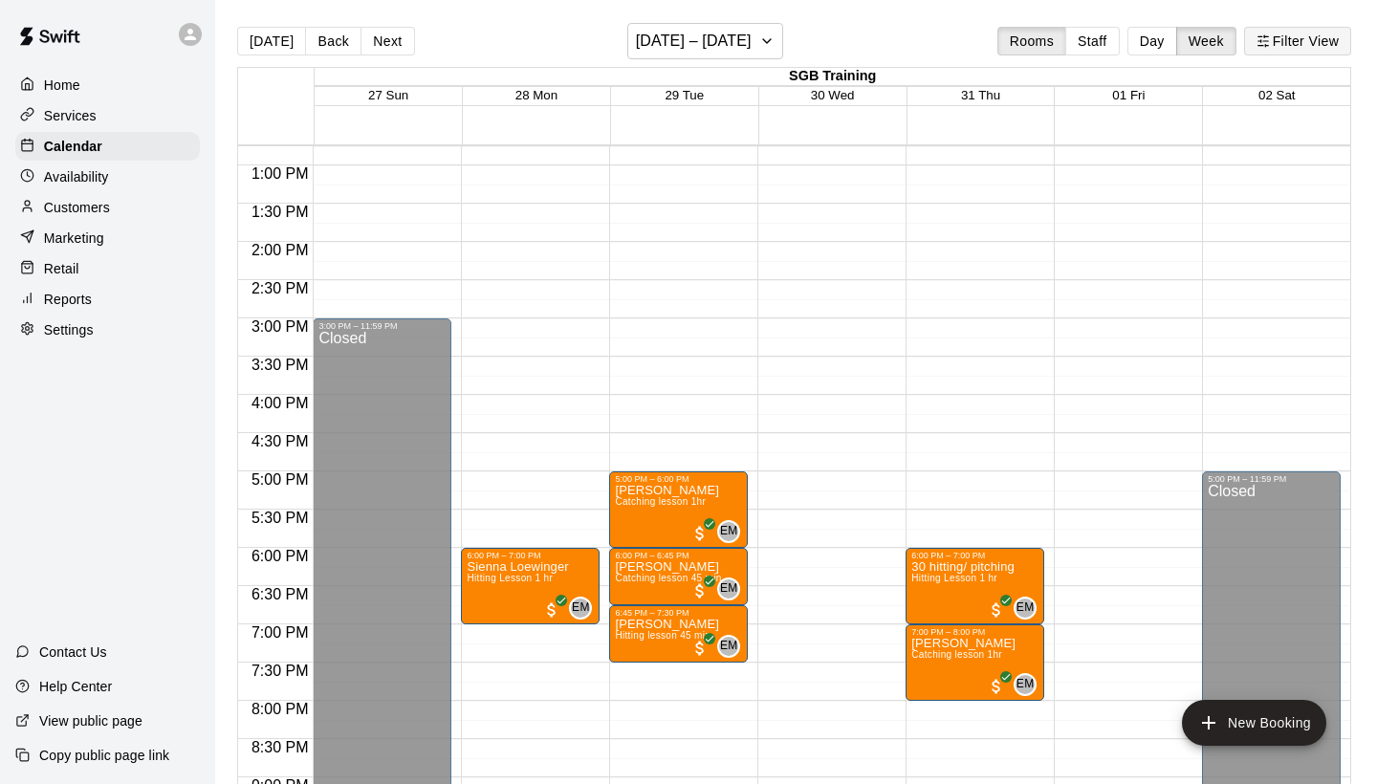
click at [1251, 44] on button "Filter View" at bounding box center [1297, 41] width 107 height 29
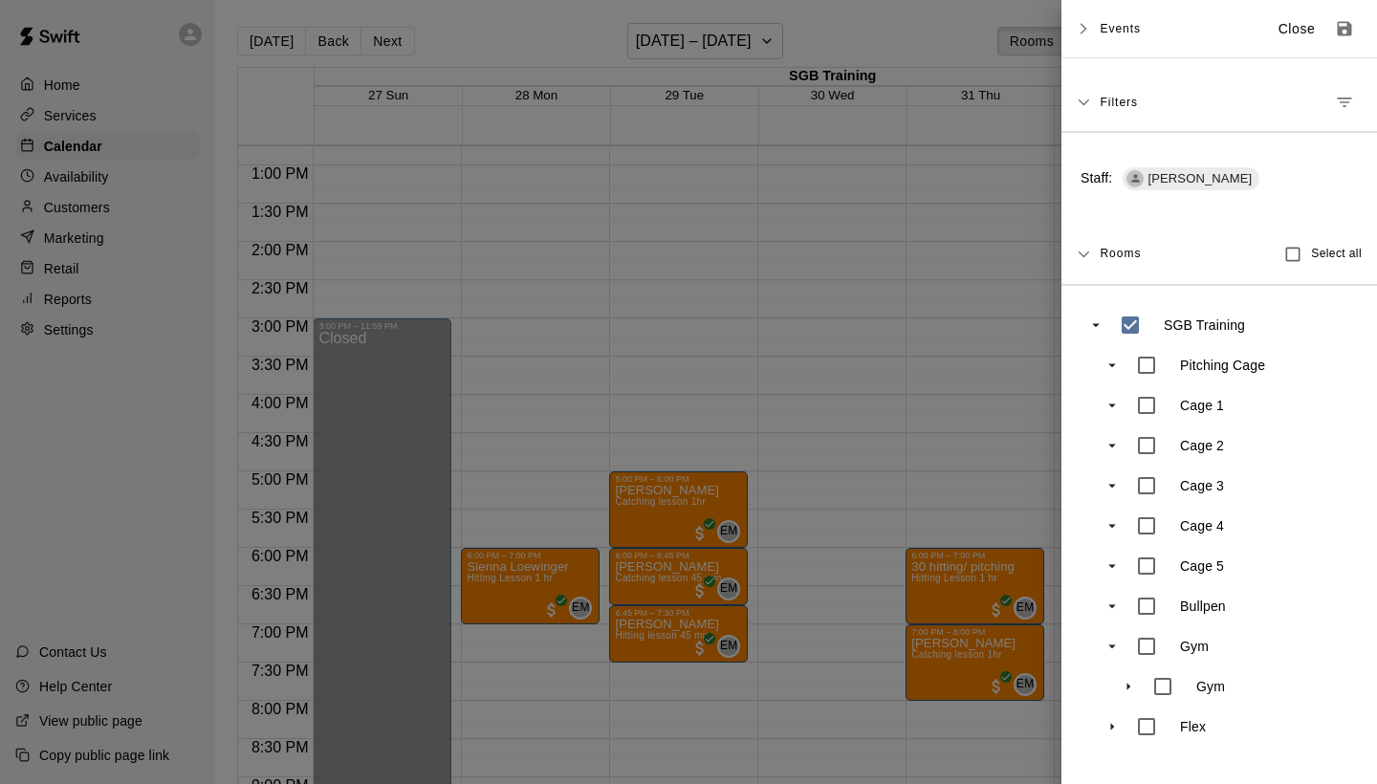
click at [1347, 109] on icon "Manage filters" at bounding box center [1344, 102] width 19 height 19
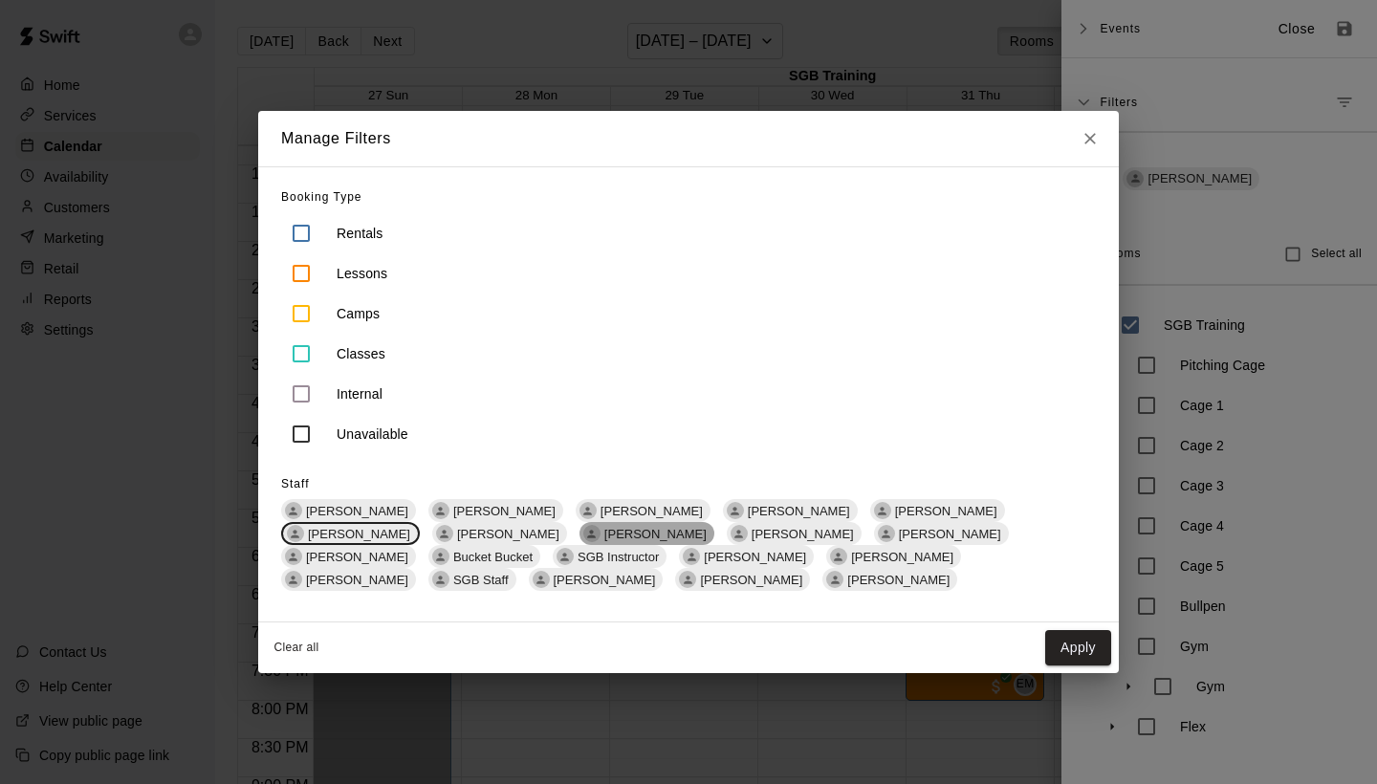
click at [597, 530] on span "[PERSON_NAME]" at bounding box center [656, 534] width 118 height 14
click at [418, 527] on span "[PERSON_NAME]" at bounding box center [359, 534] width 118 height 14
click at [1068, 635] on button "Apply" at bounding box center [1078, 647] width 66 height 35
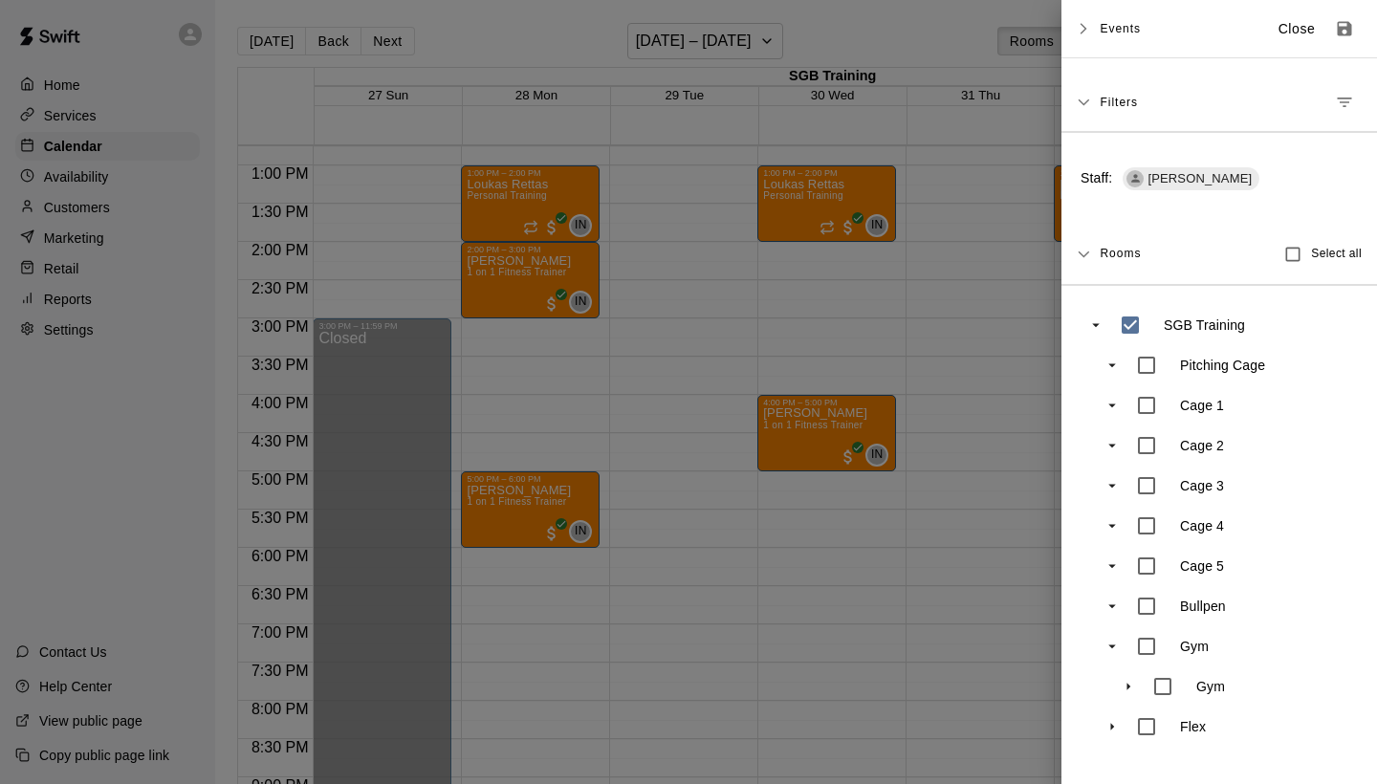
click at [948, 496] on div at bounding box center [688, 392] width 1377 height 784
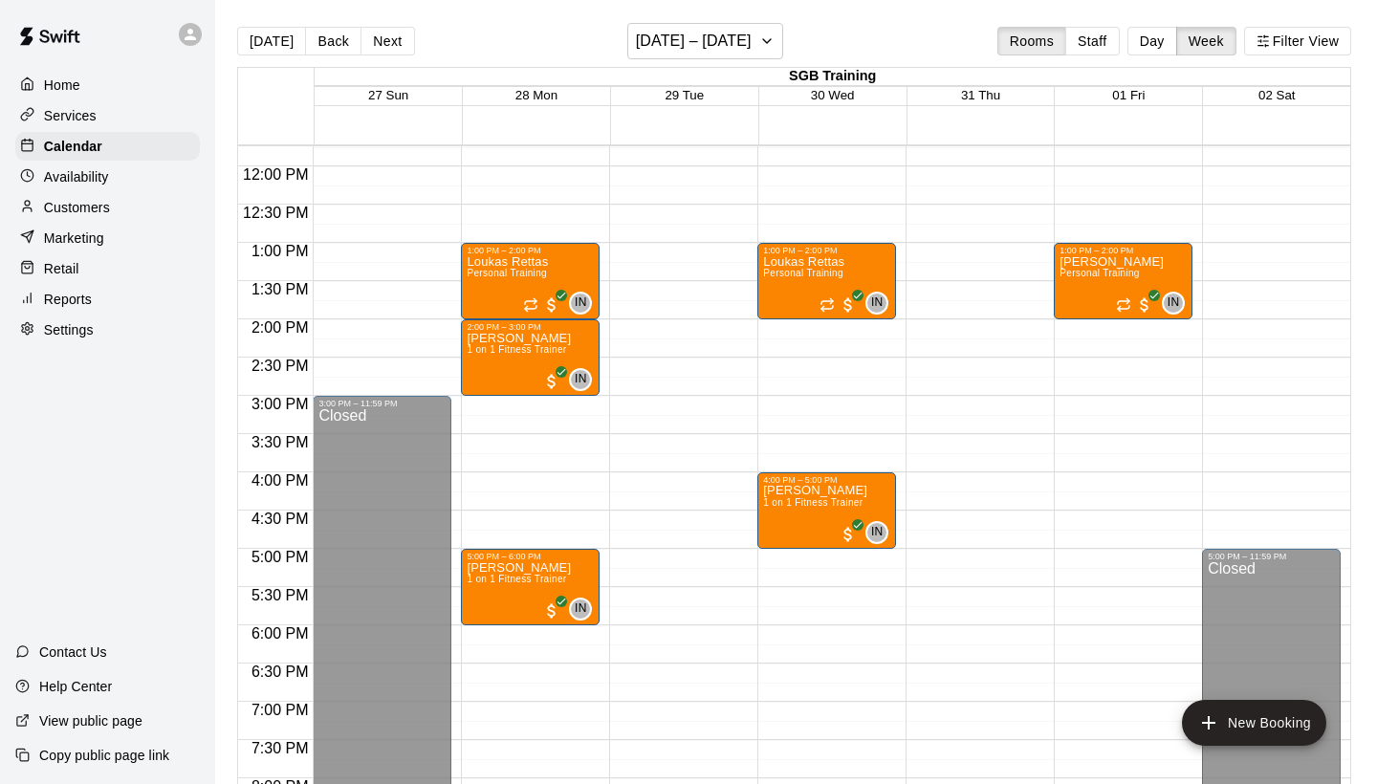
scroll to position [889, 0]
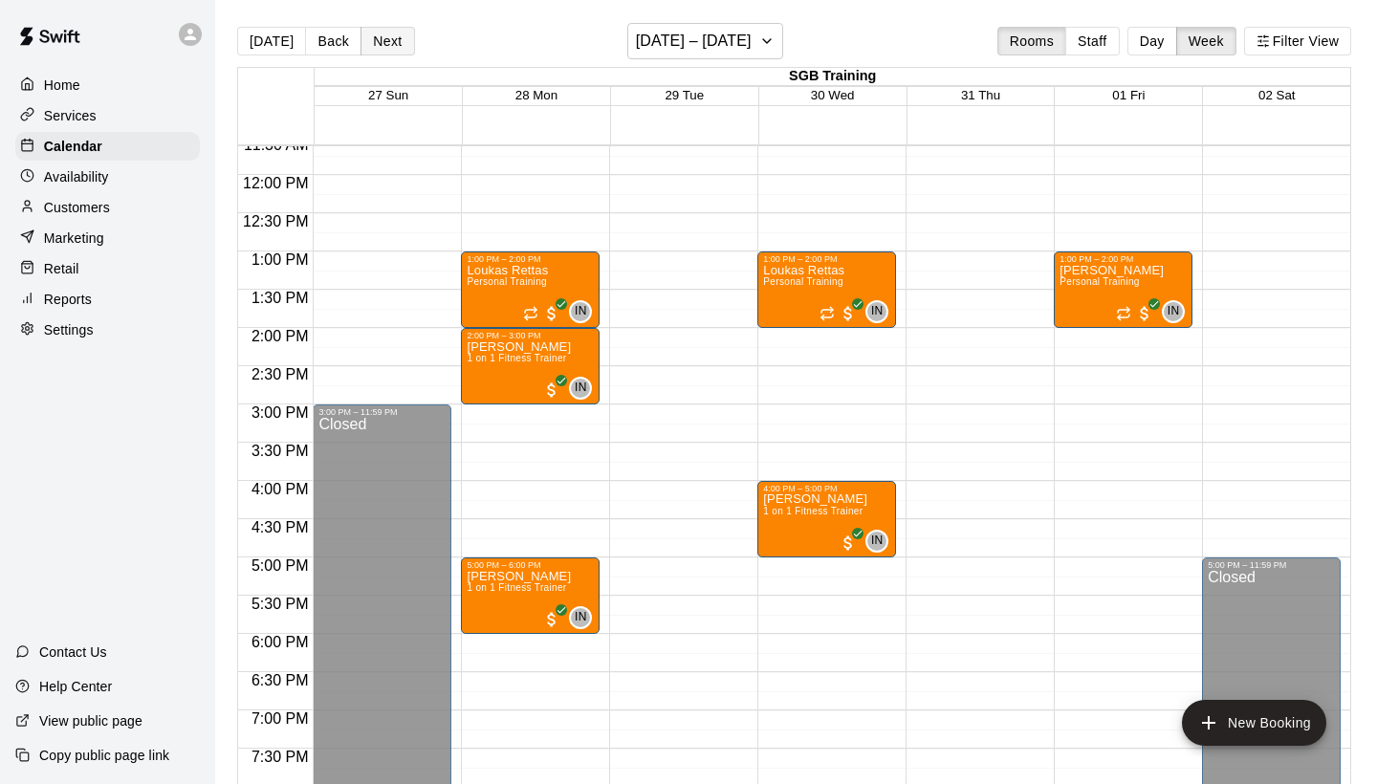
click at [375, 39] on button "Next" at bounding box center [387, 41] width 54 height 29
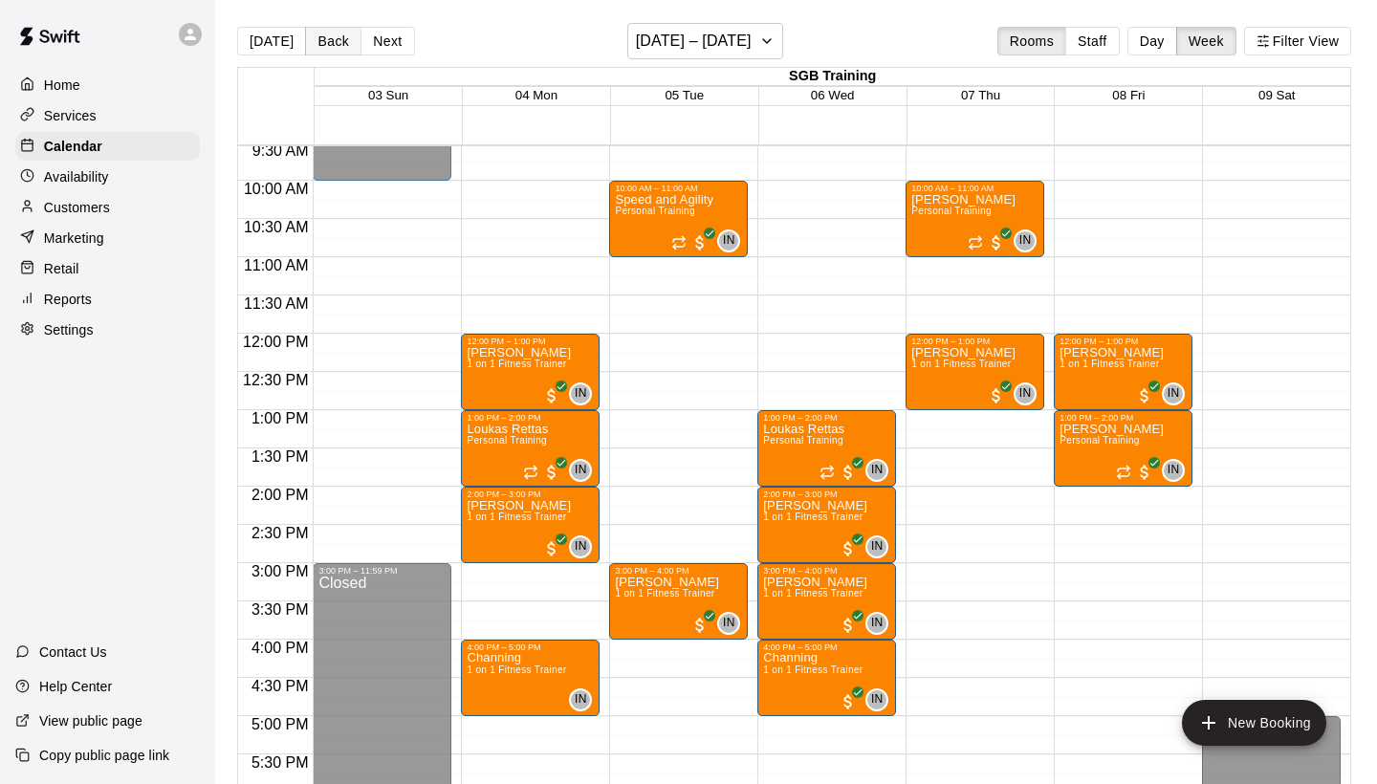
scroll to position [728, 0]
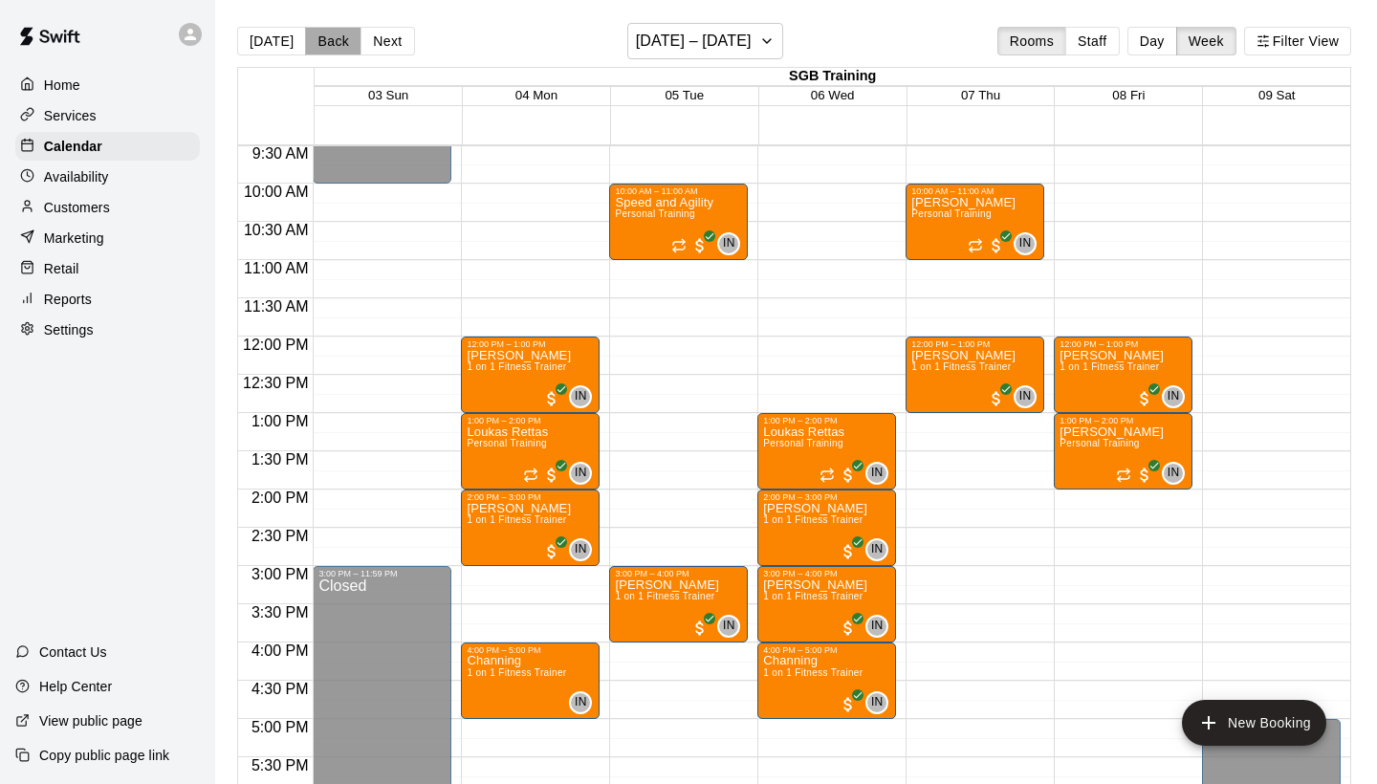
click at [320, 47] on button "Back" at bounding box center [333, 41] width 56 height 29
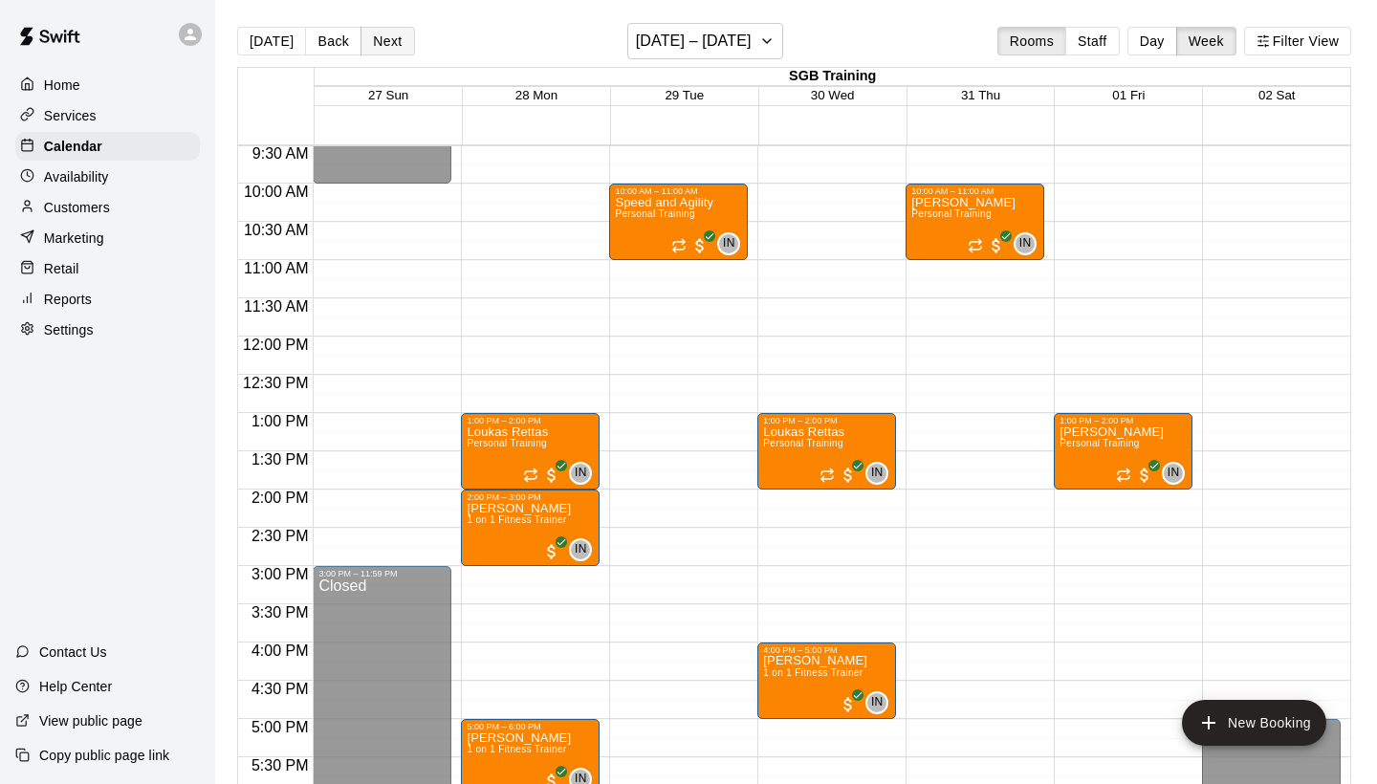
click at [386, 45] on button "Next" at bounding box center [387, 41] width 54 height 29
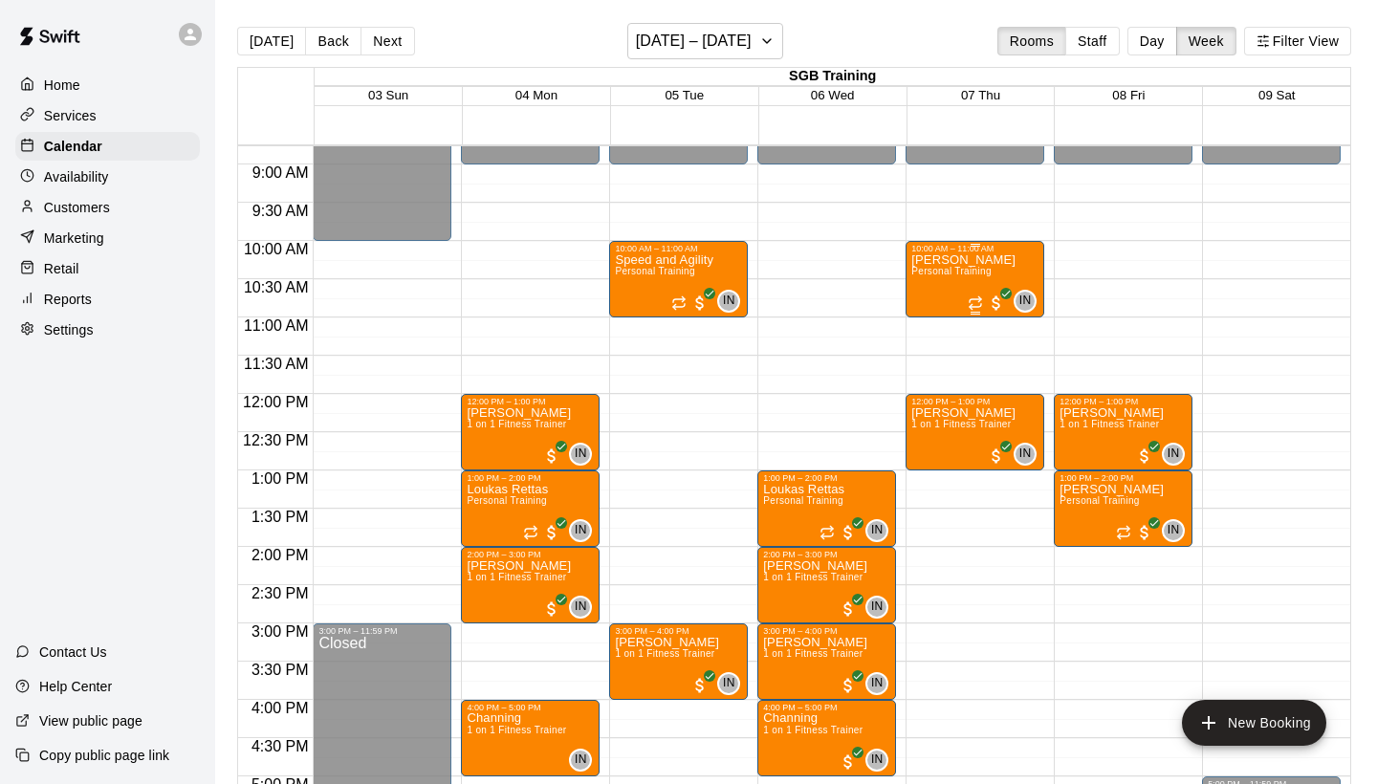
scroll to position [688, 0]
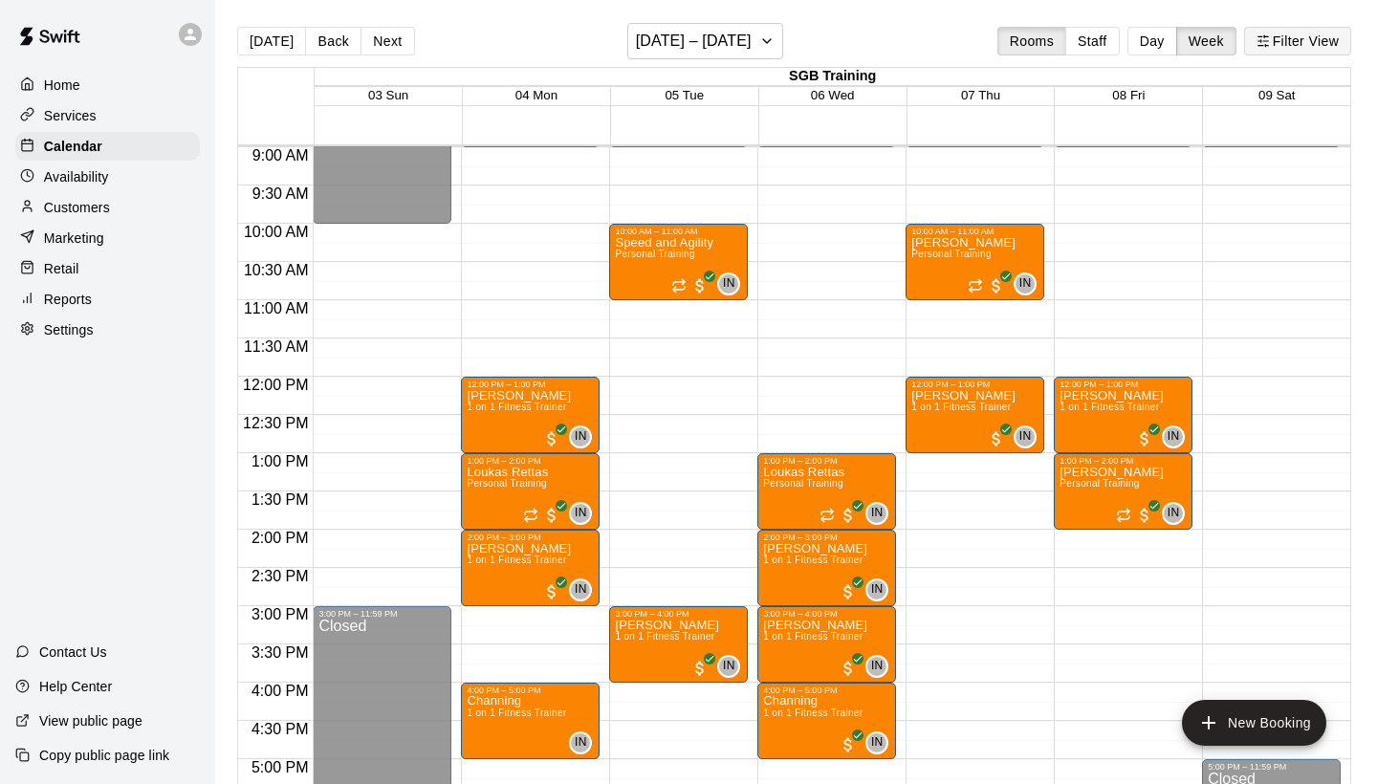
click at [1296, 41] on button "Filter View" at bounding box center [1297, 41] width 107 height 29
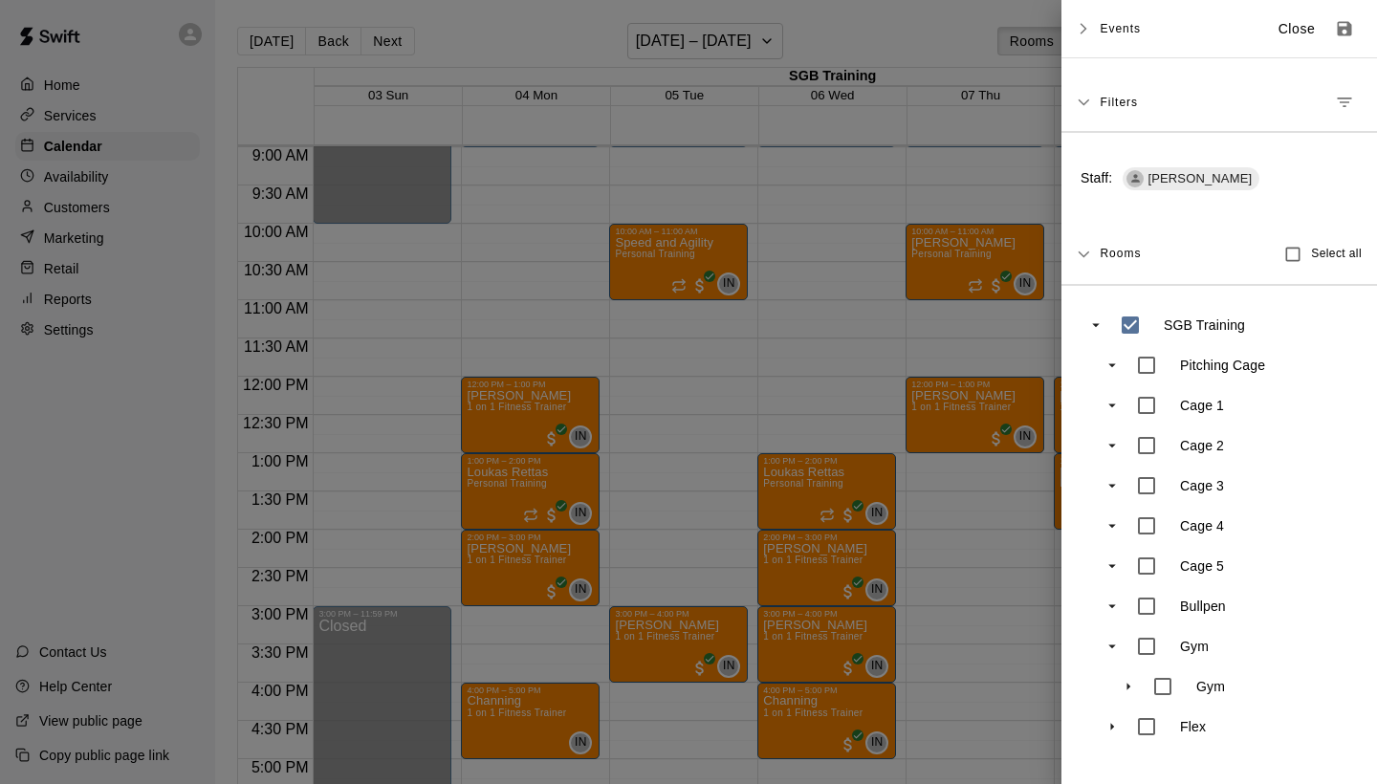
click at [1343, 98] on icon "Manage filters" at bounding box center [1345, 103] width 14 height 10
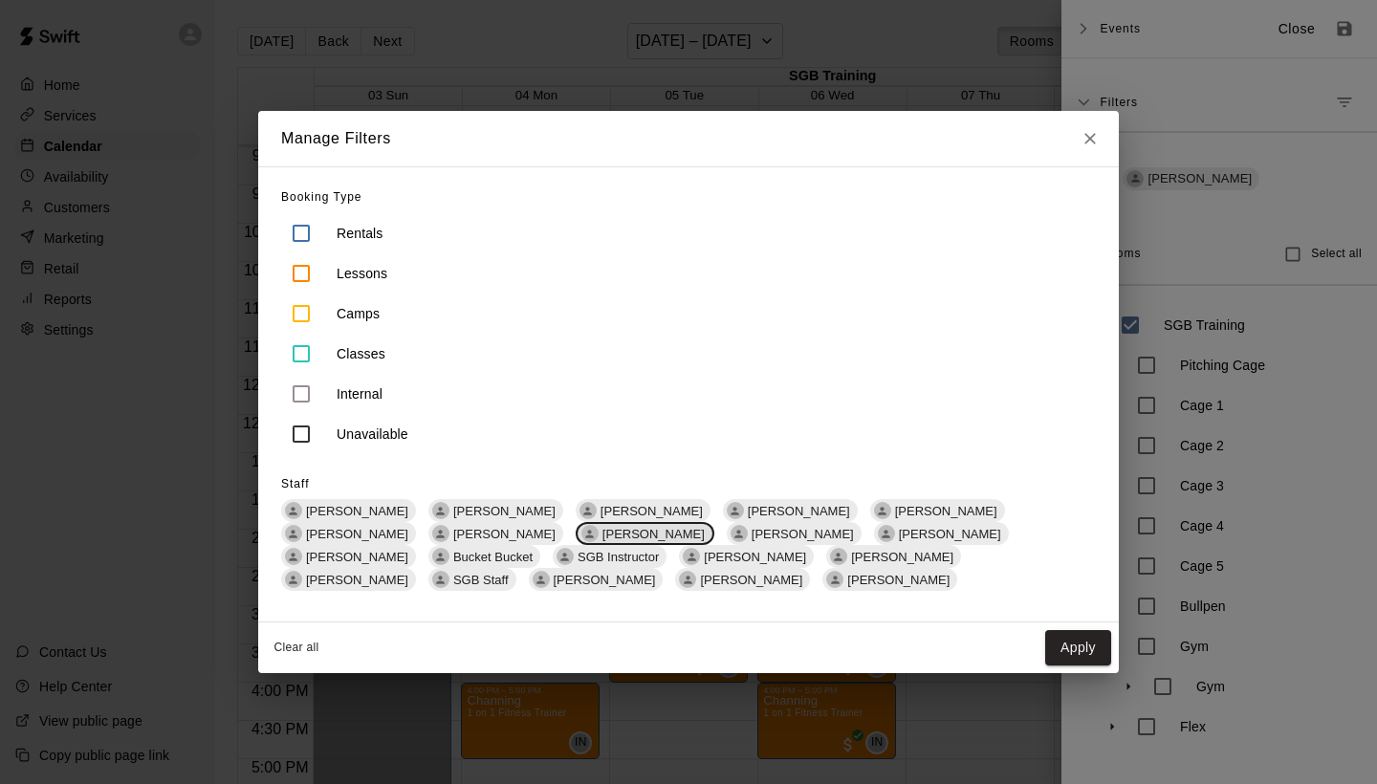
click at [576, 540] on div "[PERSON_NAME]" at bounding box center [645, 533] width 139 height 23
click at [428, 522] on div "[PERSON_NAME]" at bounding box center [495, 533] width 135 height 23
click at [1075, 638] on button "Apply" at bounding box center [1078, 647] width 66 height 35
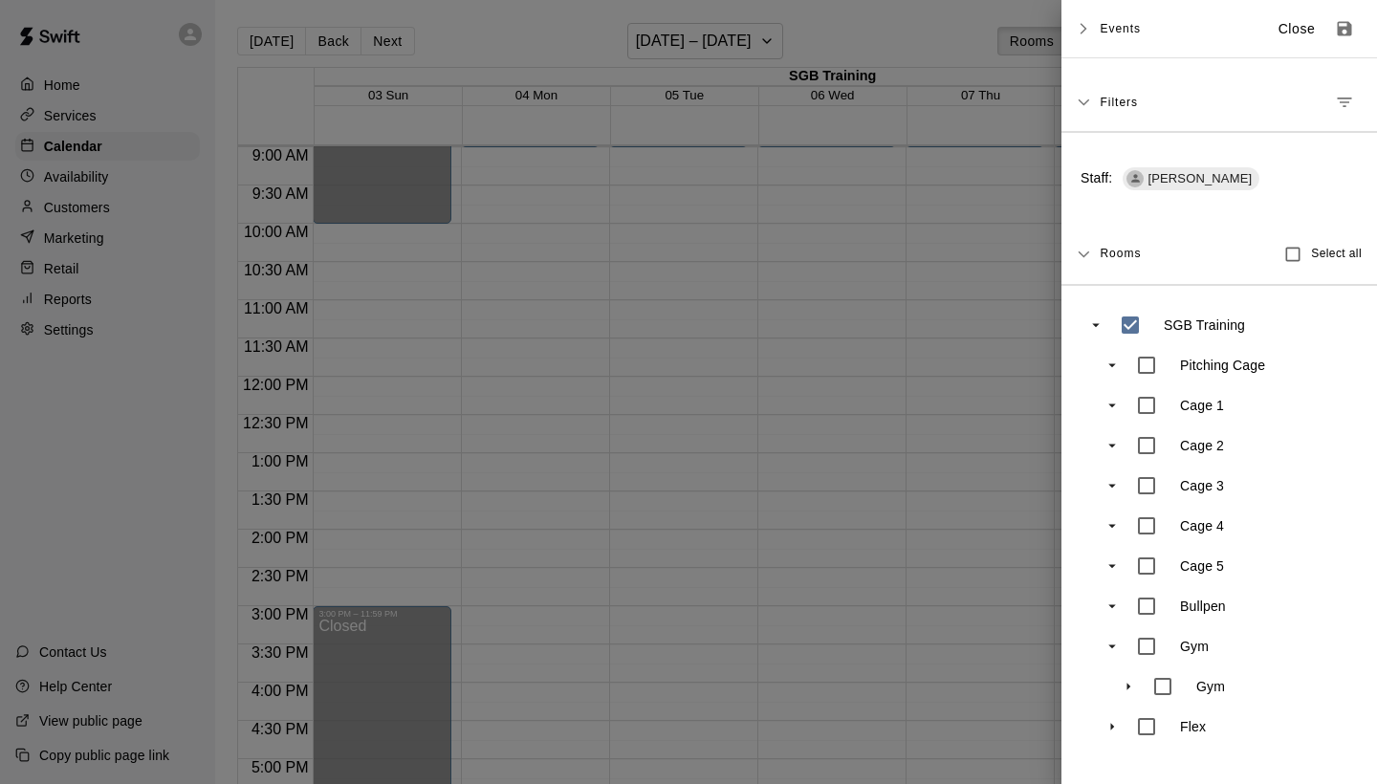
click at [550, 379] on div at bounding box center [688, 392] width 1377 height 784
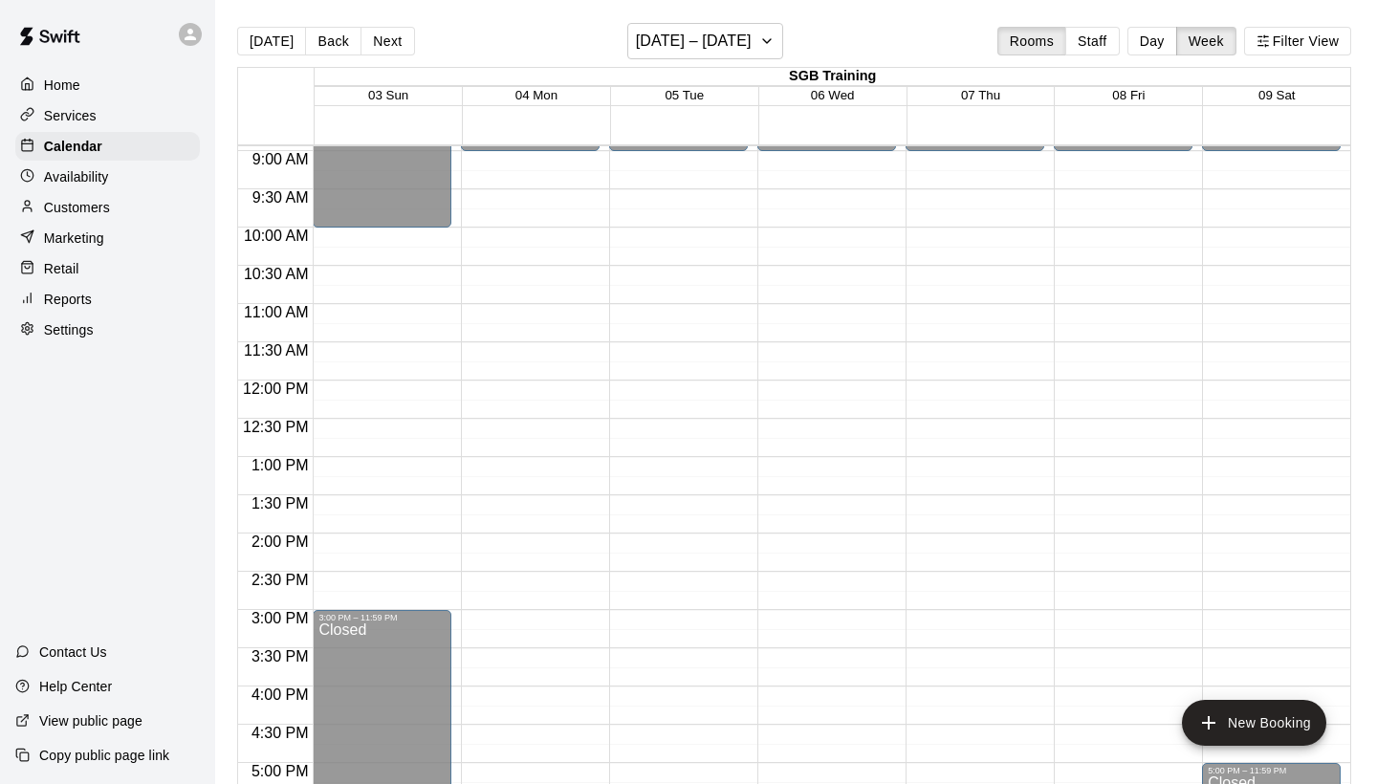
scroll to position [682, 0]
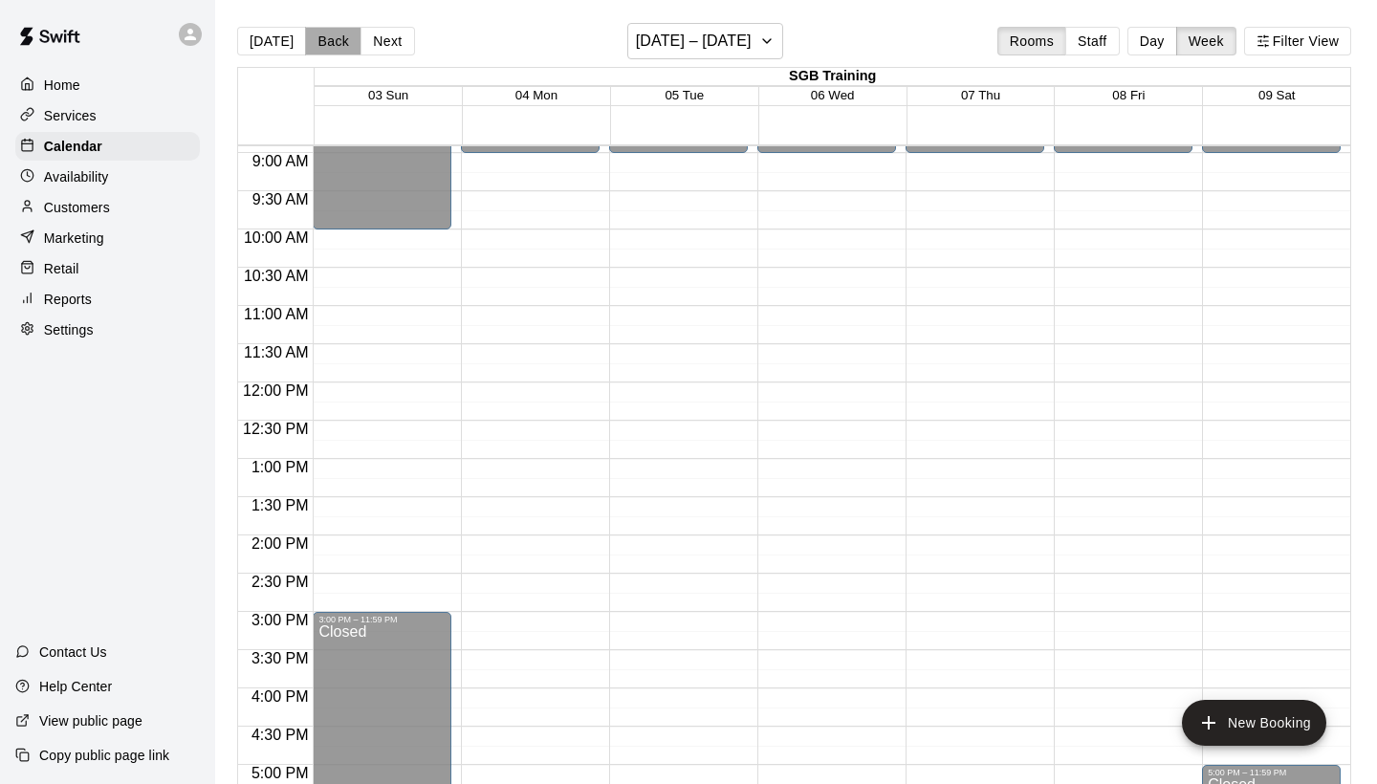
click at [327, 27] on button "Back" at bounding box center [333, 41] width 56 height 29
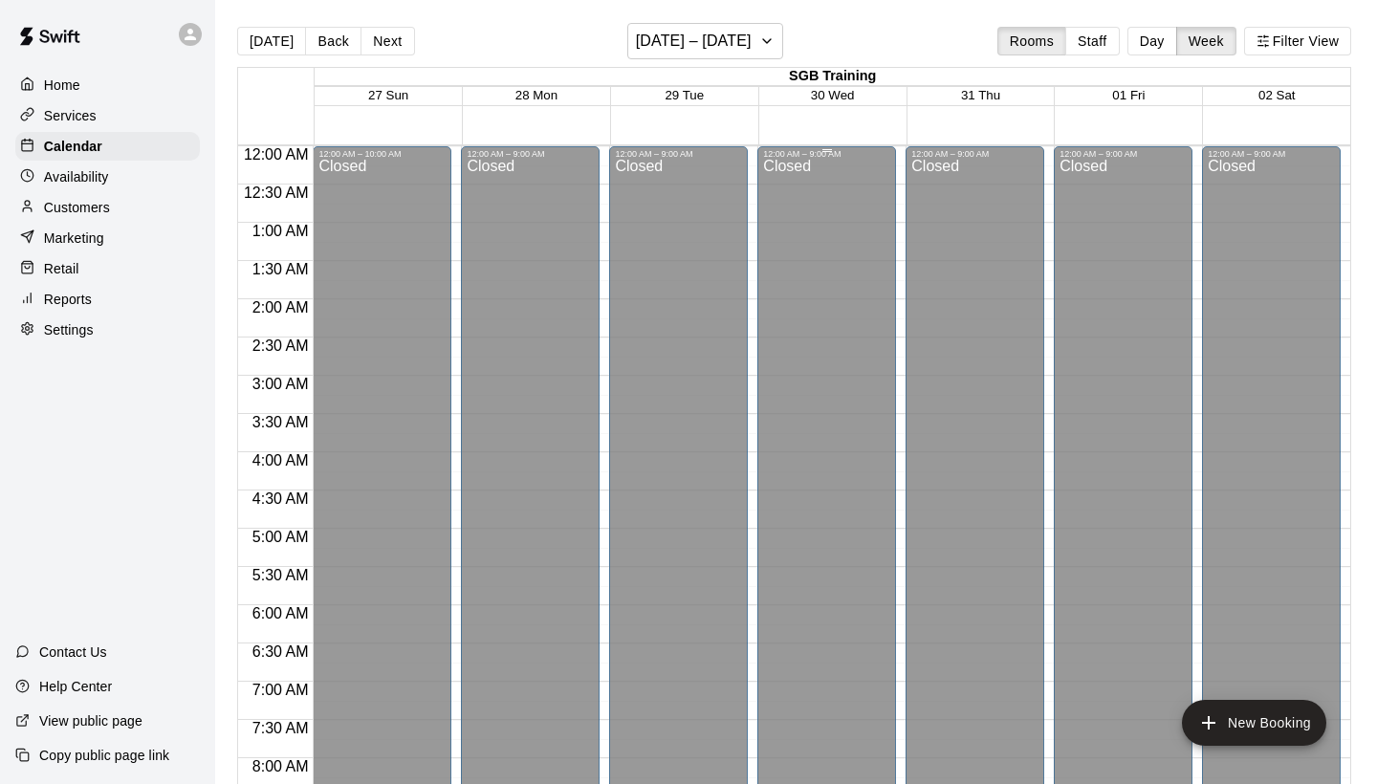
scroll to position [0, 0]
click at [1290, 36] on button "Filter View" at bounding box center [1297, 41] width 107 height 29
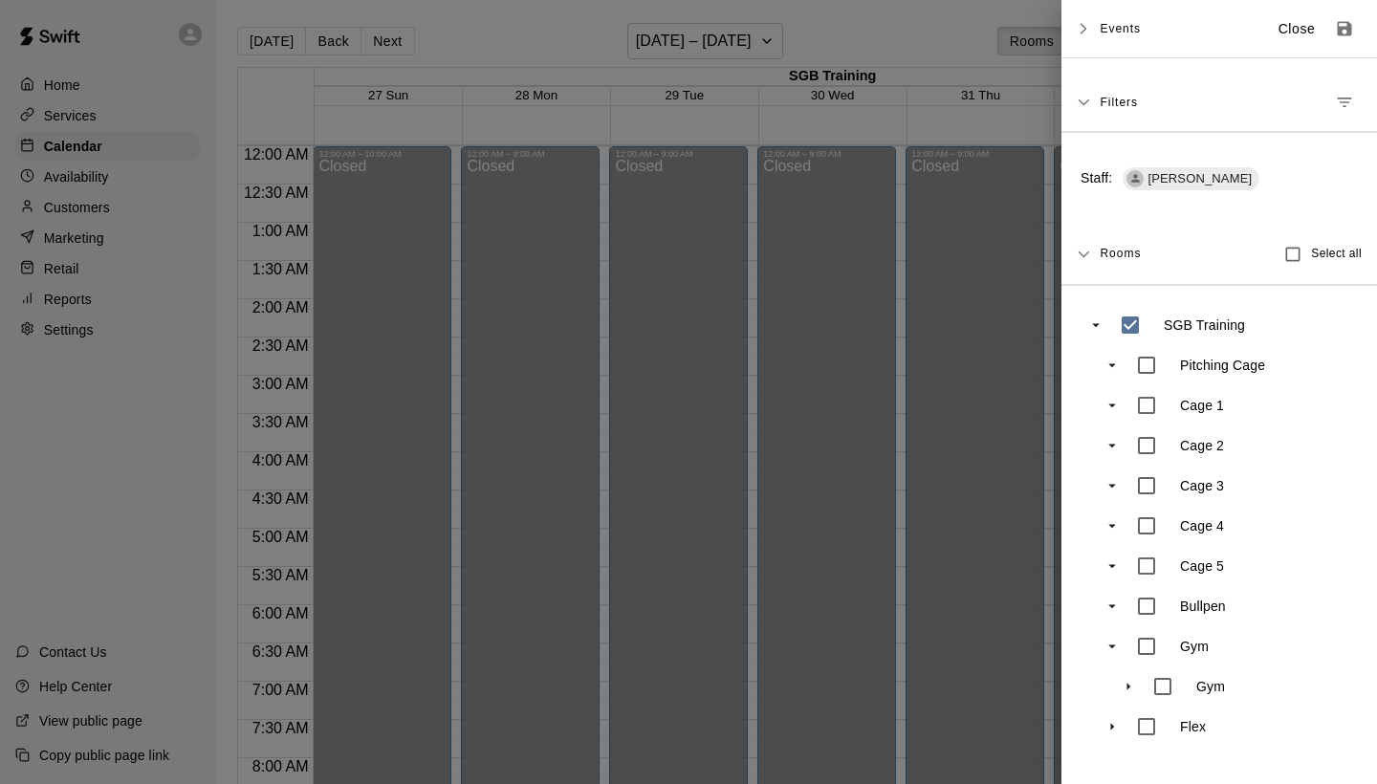
click at [968, 312] on div at bounding box center [688, 392] width 1377 height 784
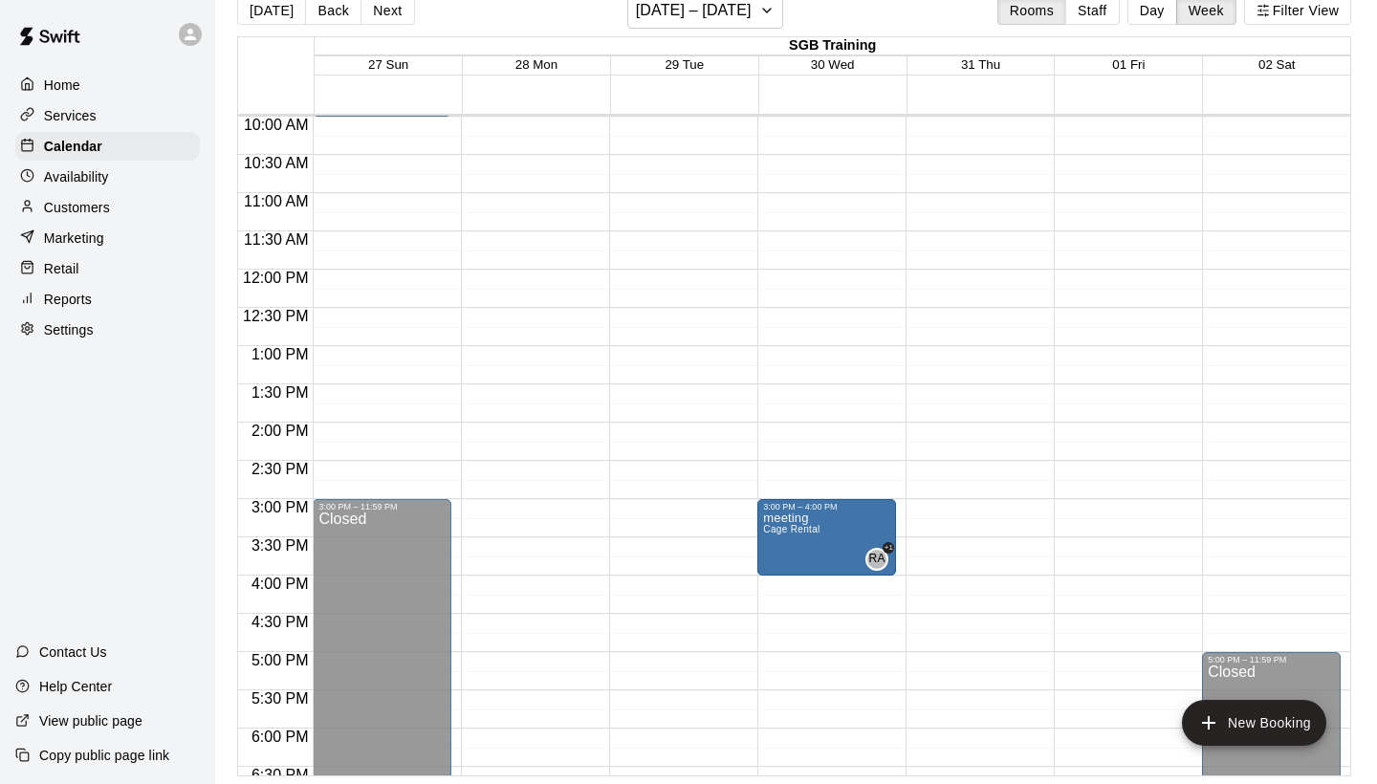
scroll to position [31, 0]
click at [385, 3] on button "Next" at bounding box center [387, 10] width 54 height 29
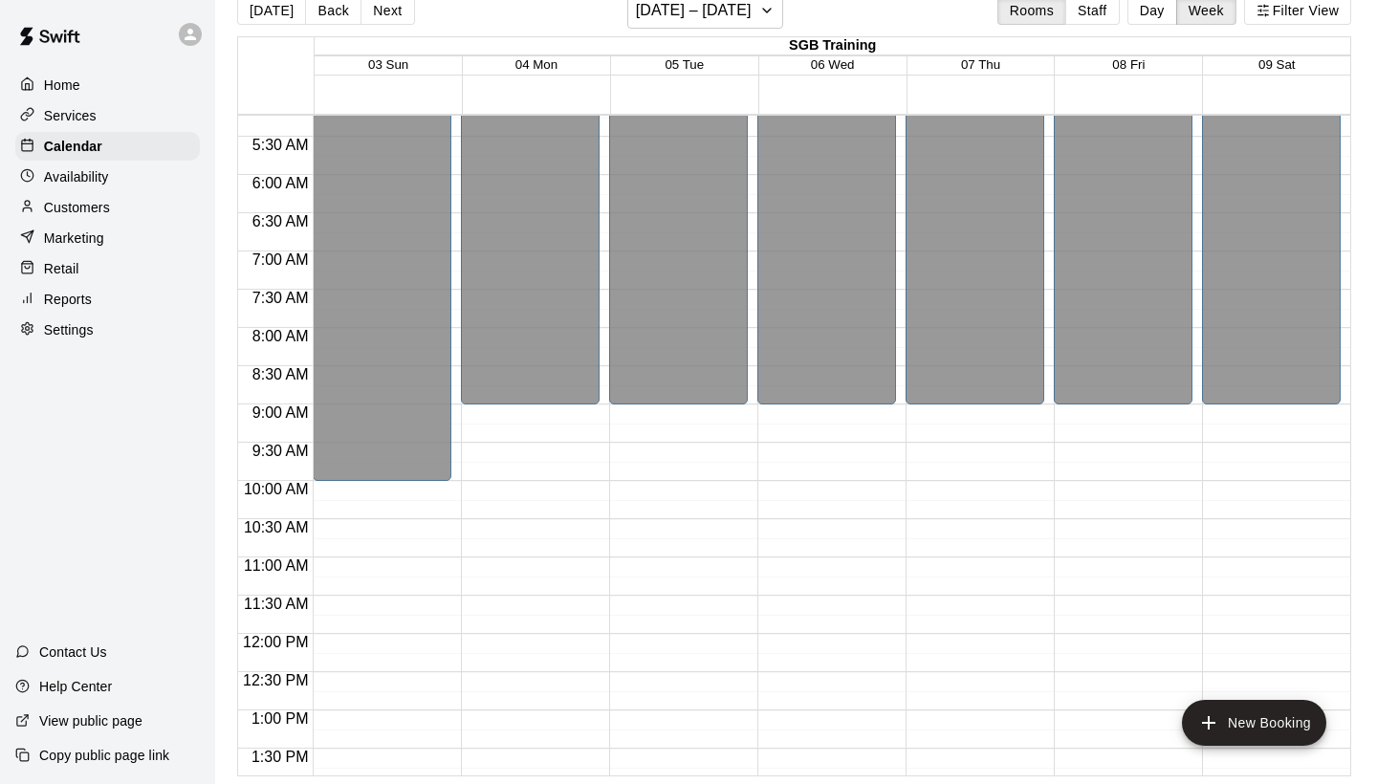
scroll to position [398, 0]
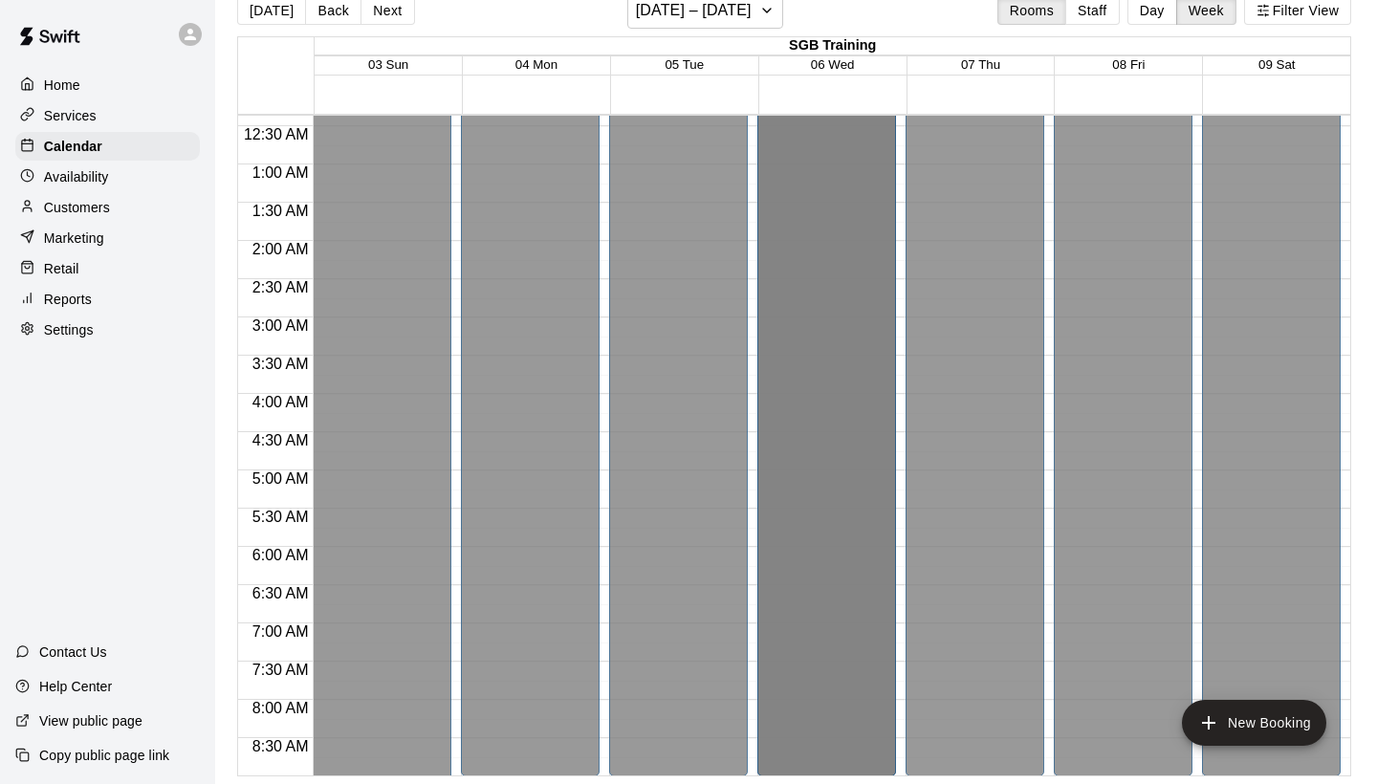
drag, startPoint x: 514, startPoint y: 256, endPoint x: 1376, endPoint y: 318, distance: 863.8
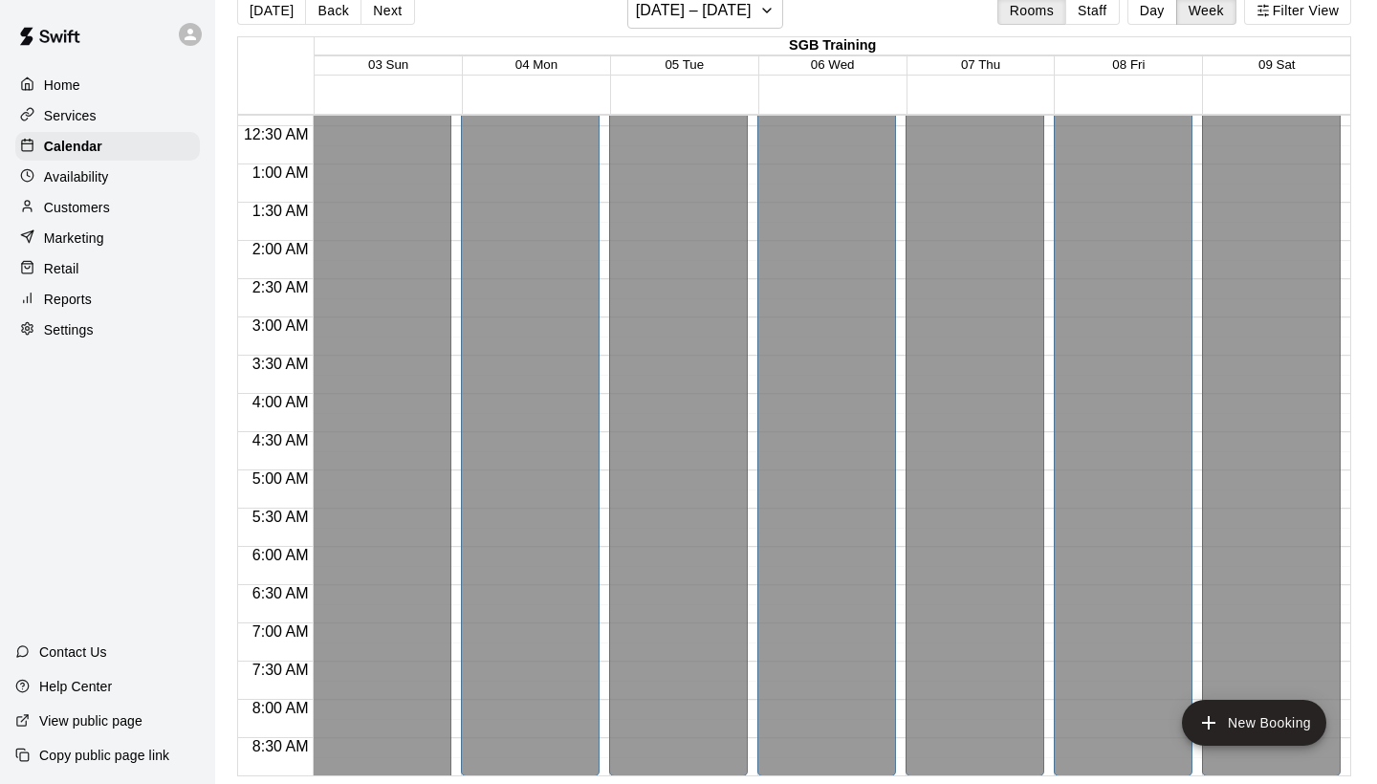
scroll to position [28, 0]
drag, startPoint x: 1376, startPoint y: 304, endPoint x: 1376, endPoint y: 275, distance: 28.7
click at [1376, 275] on main "[DATE] Back Next [DATE] – [DATE] Rooms Staff Day Week Filter View SGB Training …" at bounding box center [796, 376] width 1162 height 815
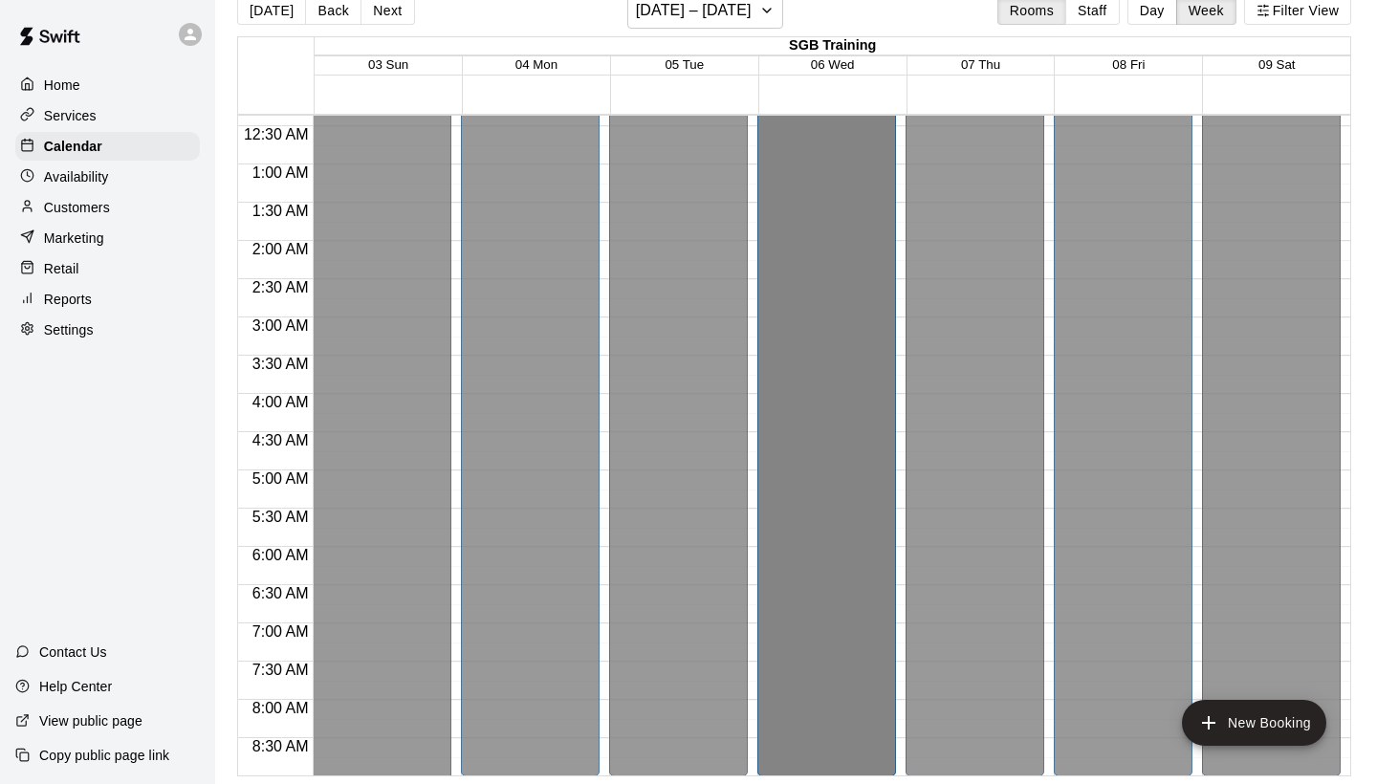
drag, startPoint x: 1116, startPoint y: 375, endPoint x: 844, endPoint y: 362, distance: 271.9
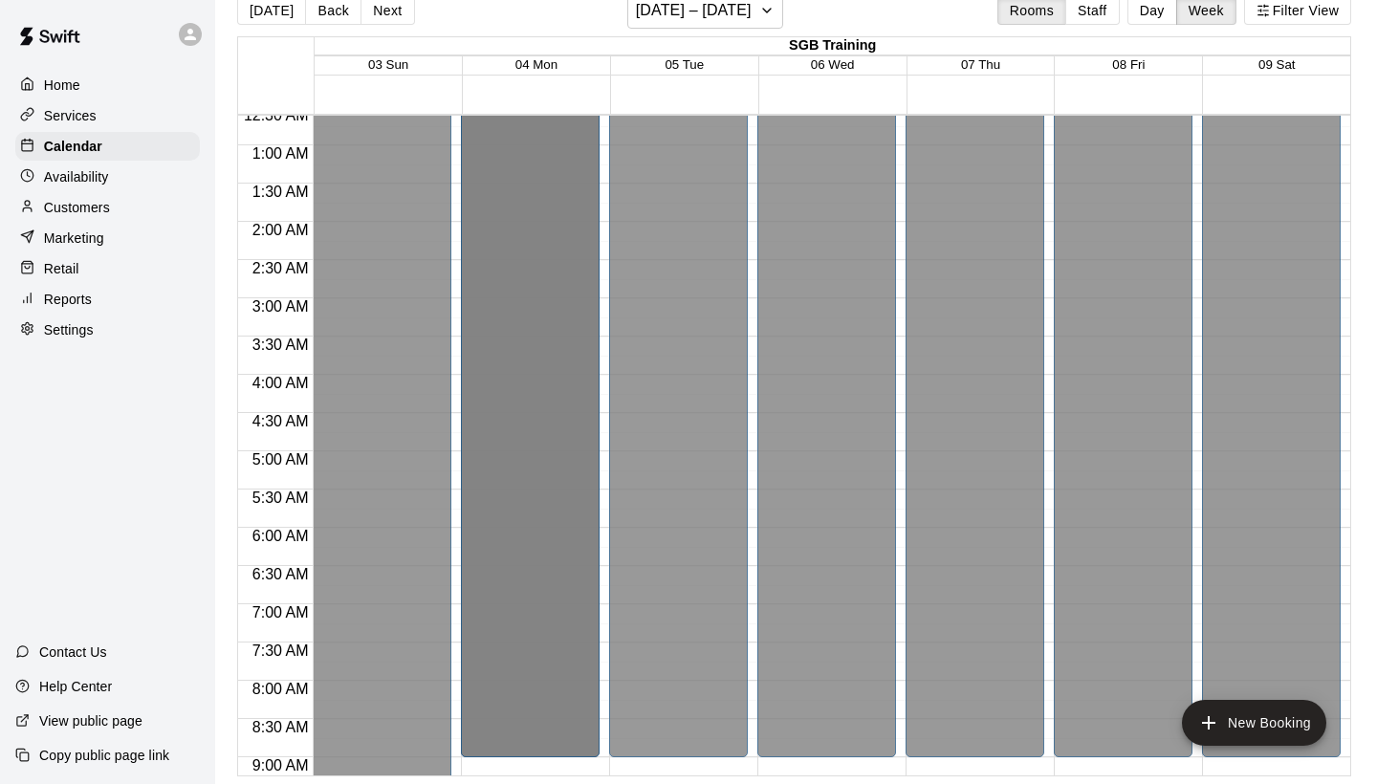
drag, startPoint x: 636, startPoint y: 295, endPoint x: 510, endPoint y: 320, distance: 128.6
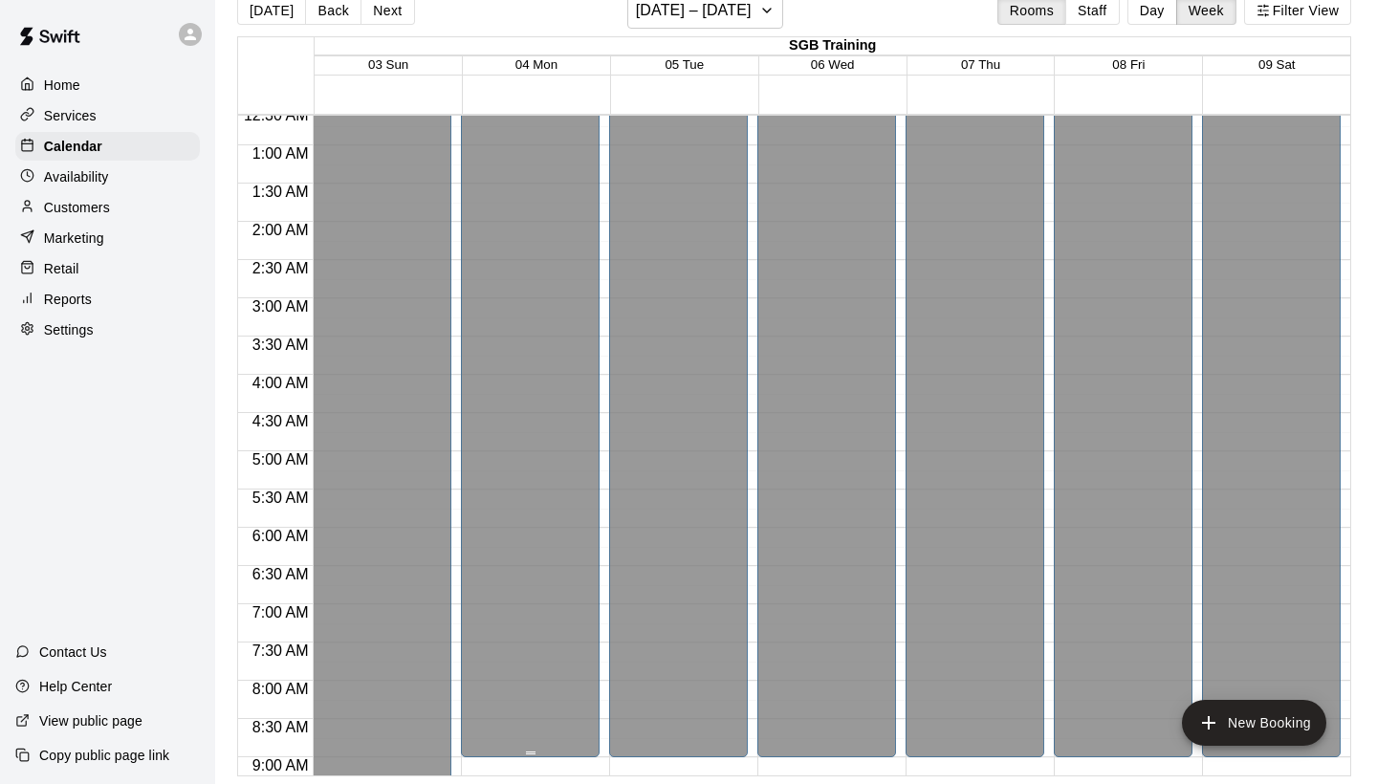
scroll to position [38, 0]
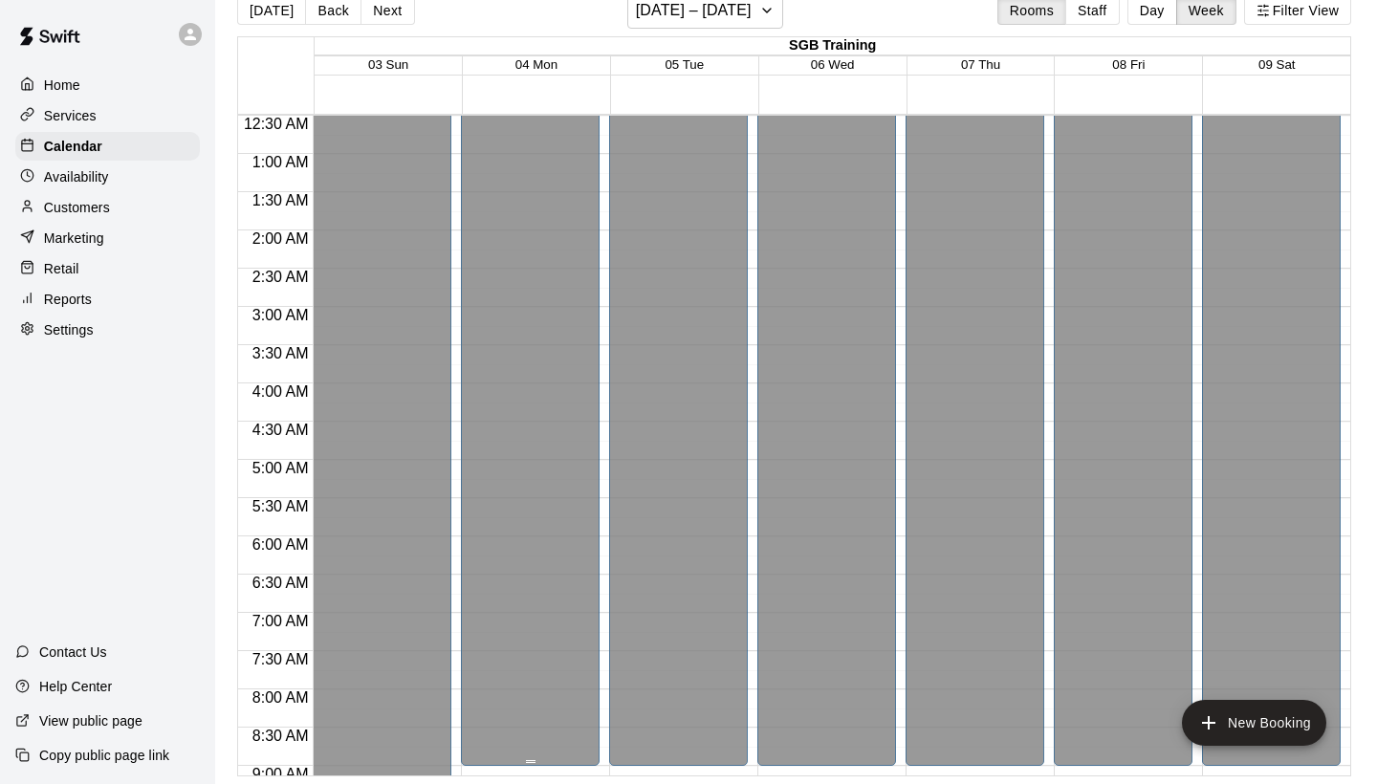
click at [510, 321] on div "Closed" at bounding box center [530, 431] width 127 height 683
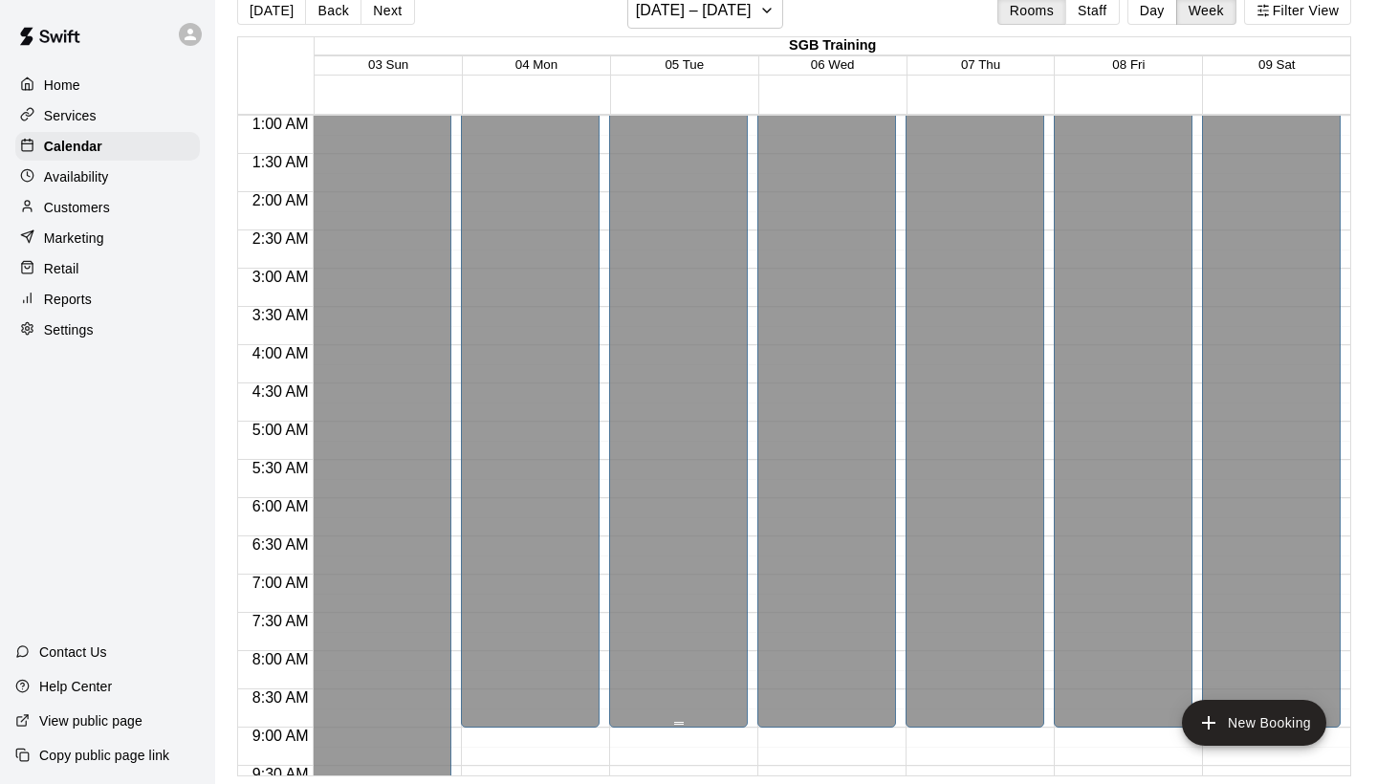
scroll to position [81, 0]
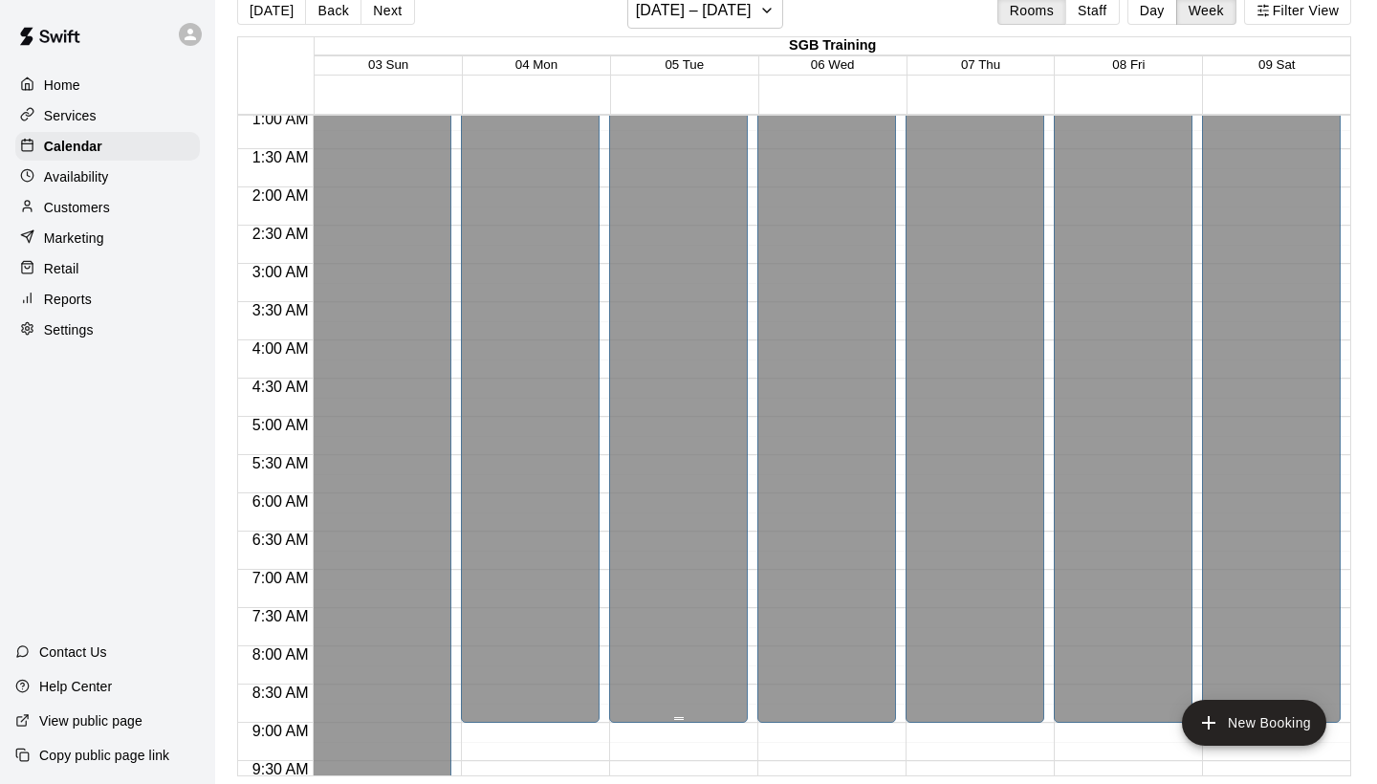
click at [624, 659] on div "Closed" at bounding box center [678, 388] width 127 height 683
drag, startPoint x: 695, startPoint y: 628, endPoint x: 686, endPoint y: 321, distance: 307.1
click at [686, 321] on div "Closed" at bounding box center [678, 388] width 127 height 683
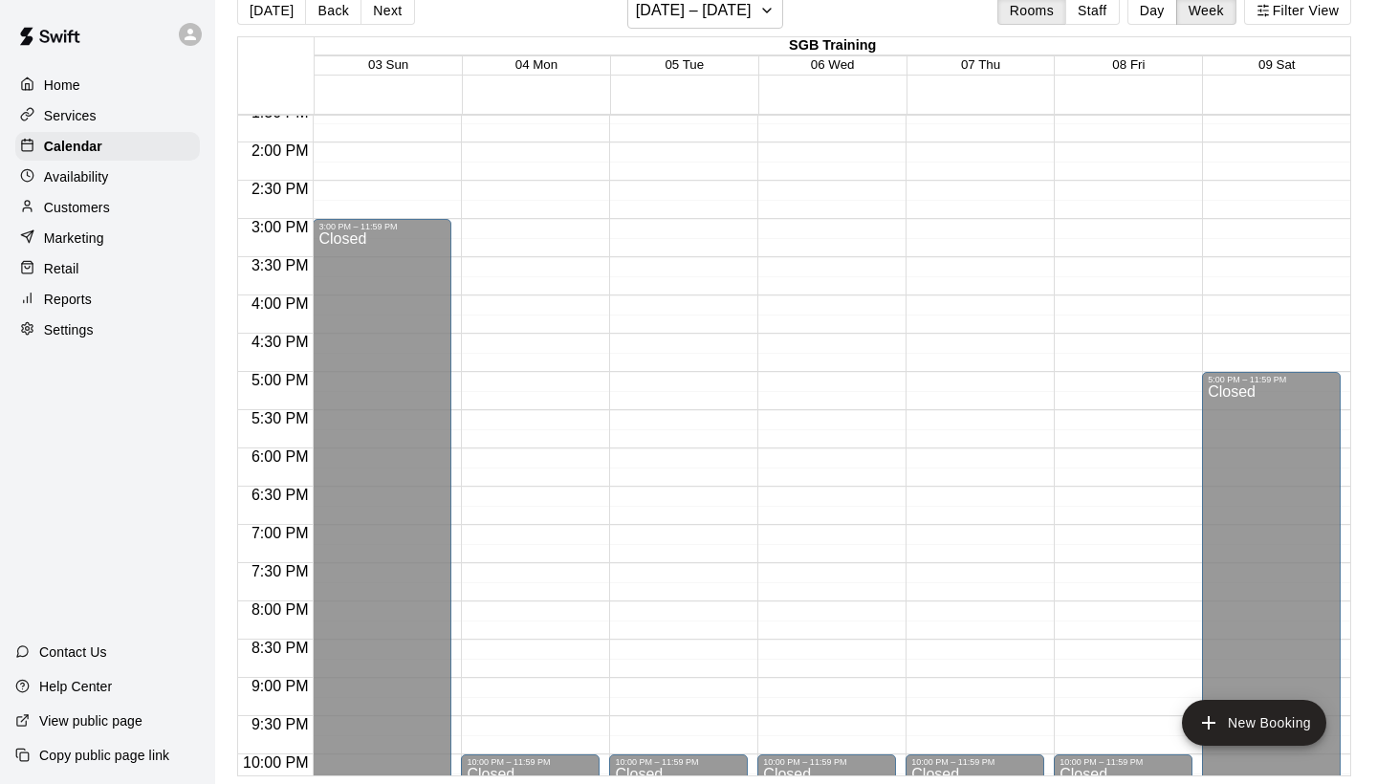
scroll to position [1177, 0]
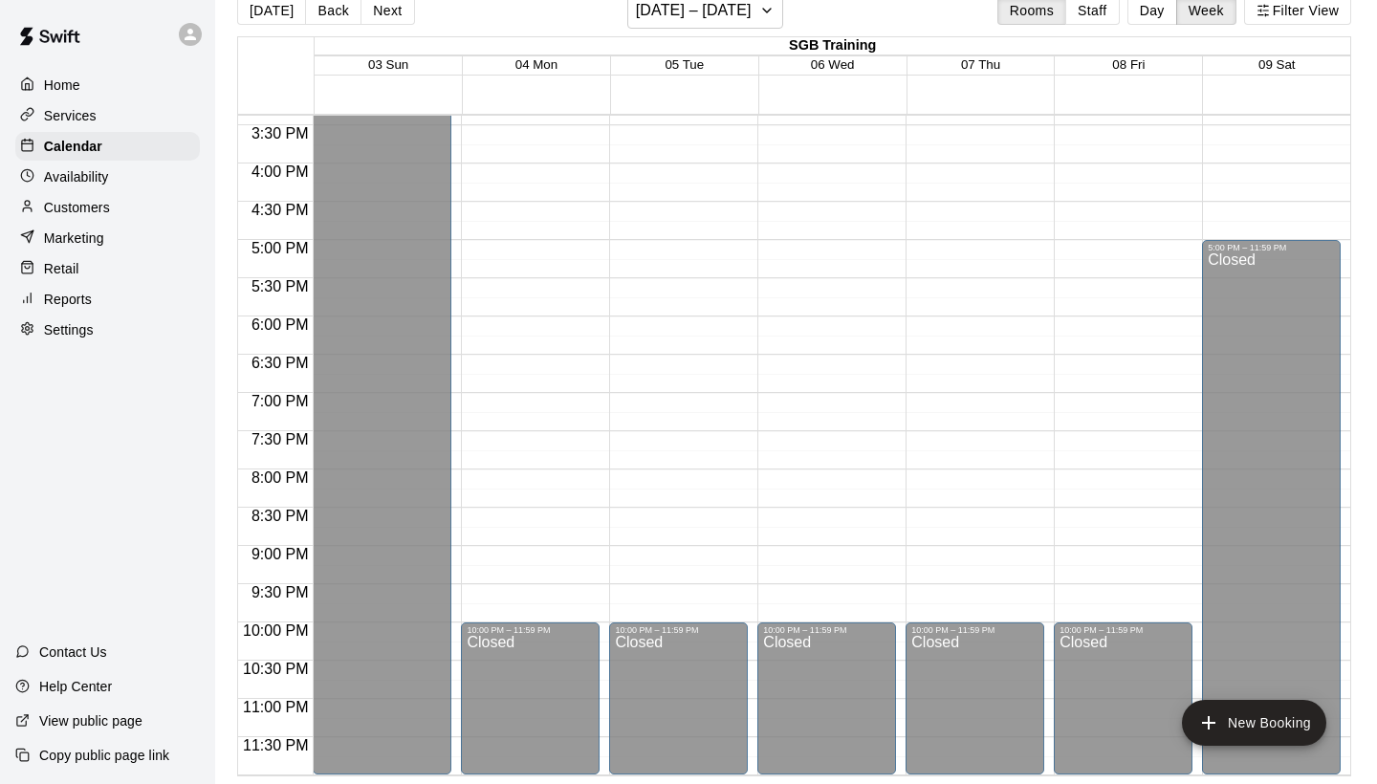
drag, startPoint x: 491, startPoint y: 64, endPoint x: 501, endPoint y: 70, distance: 12.0
click at [500, 69] on div "04 Mon" at bounding box center [536, 65] width 148 height 19
